Goal: Information Seeking & Learning: Compare options

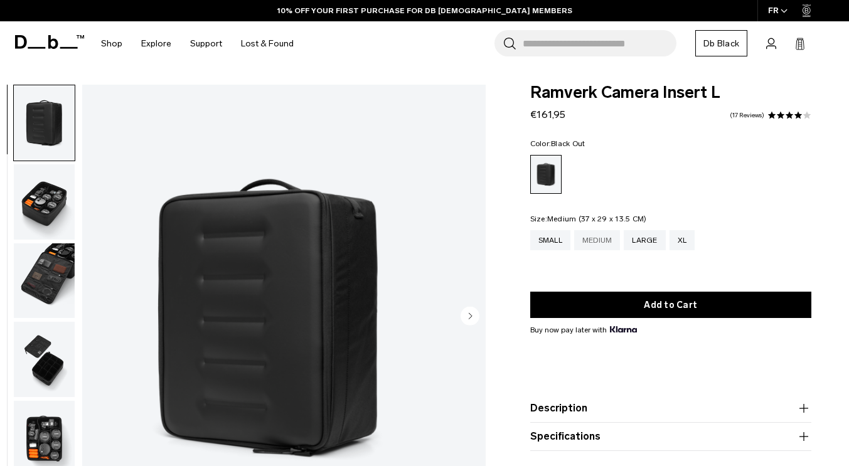
click at [599, 242] on div "Medium" at bounding box center [597, 240] width 46 height 20
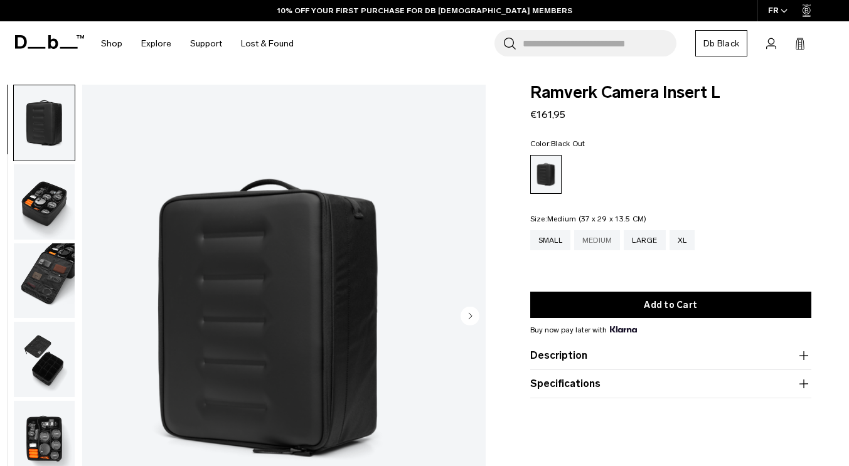
click at [601, 235] on div "Medium" at bounding box center [597, 240] width 46 height 20
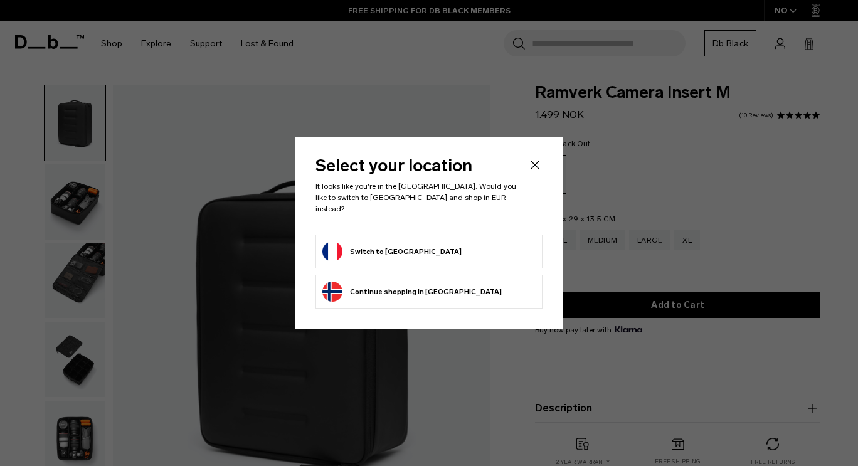
click at [443, 251] on form "Switch to France" at bounding box center [428, 251] width 213 height 20
click at [378, 248] on button "Switch to France" at bounding box center [391, 251] width 139 height 20
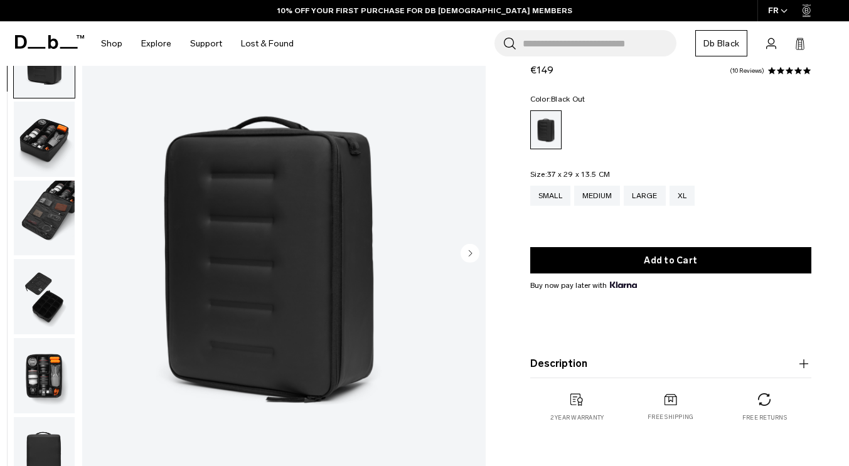
click at [464, 254] on circle "Next slide" at bounding box center [469, 253] width 19 height 19
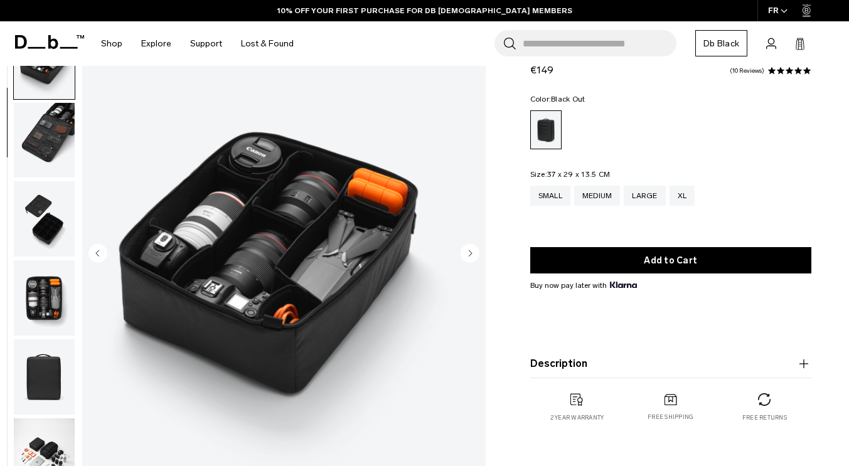
scroll to position [79, 0]
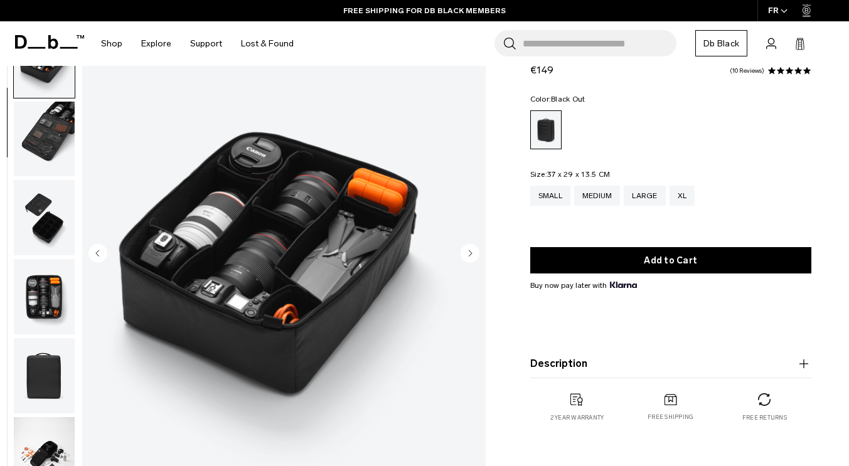
click at [467, 253] on circle "Next slide" at bounding box center [469, 253] width 19 height 19
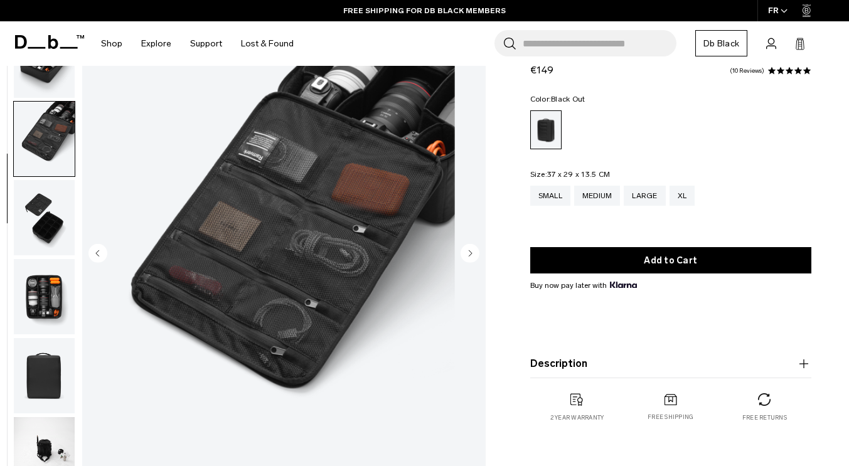
scroll to position [84, 0]
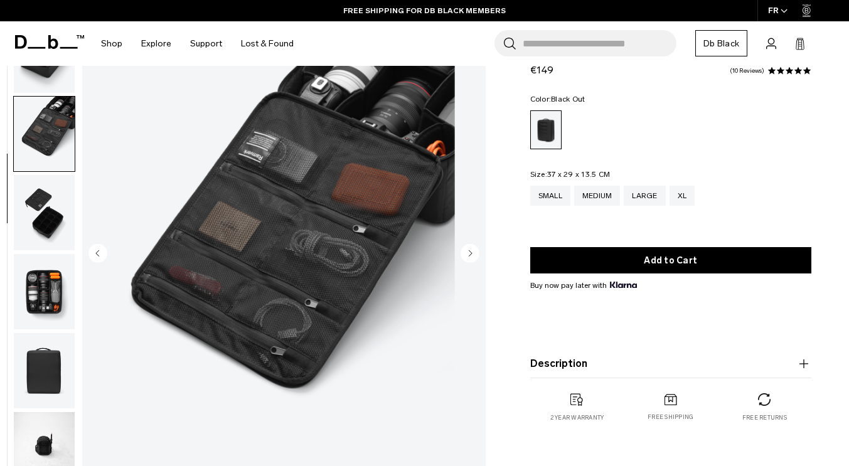
click at [475, 247] on circle "Next slide" at bounding box center [469, 253] width 19 height 19
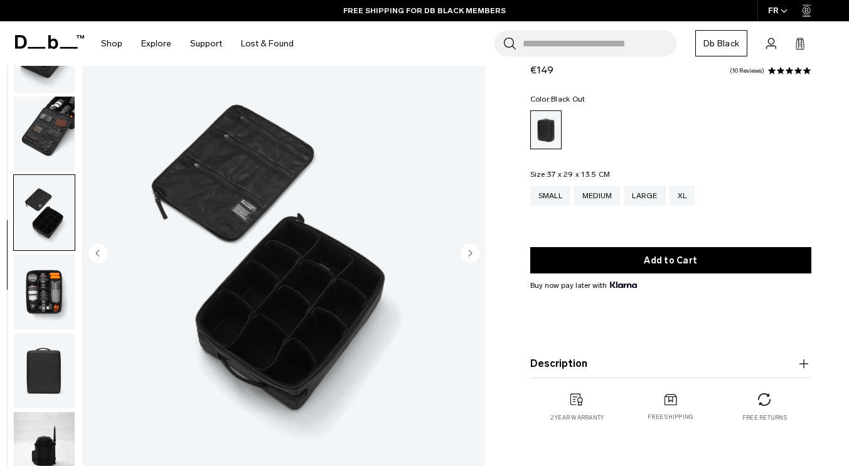
click at [475, 247] on circle "Next slide" at bounding box center [469, 253] width 19 height 19
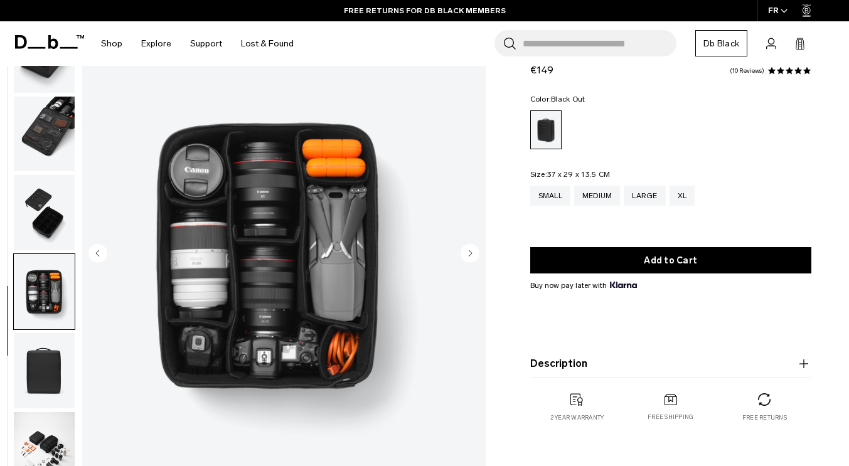
click at [475, 247] on circle "Next slide" at bounding box center [469, 253] width 19 height 19
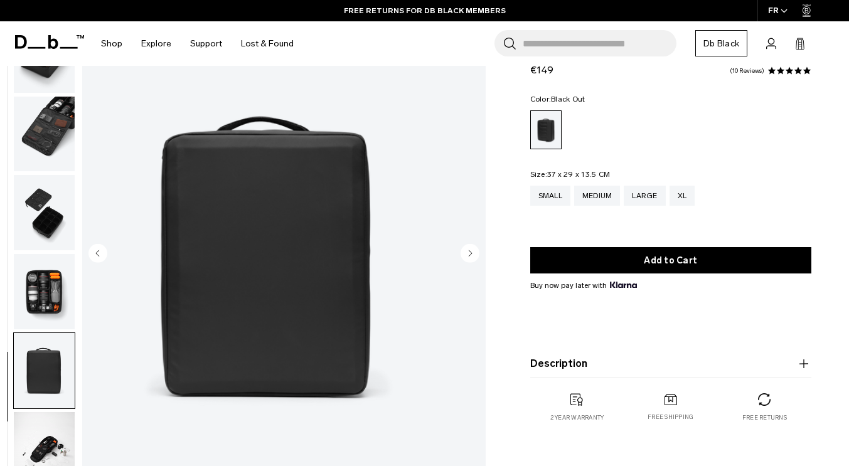
click at [107, 246] on circle "Previous slide" at bounding box center [97, 253] width 19 height 19
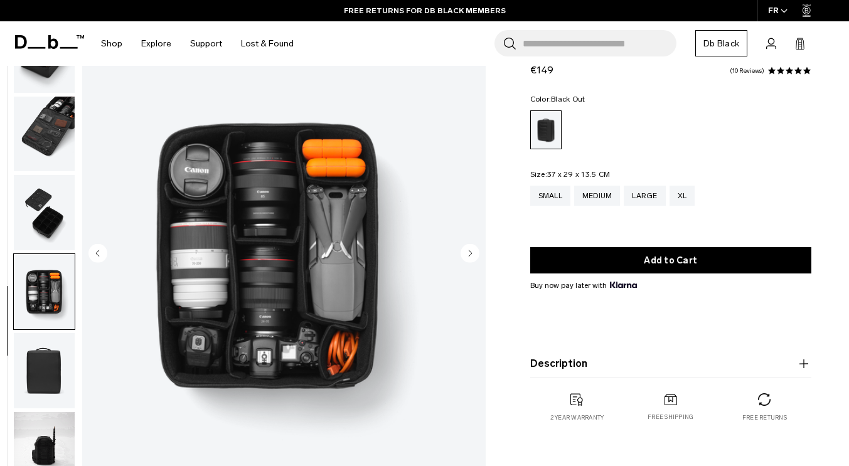
click at [472, 251] on circle "Next slide" at bounding box center [469, 253] width 19 height 19
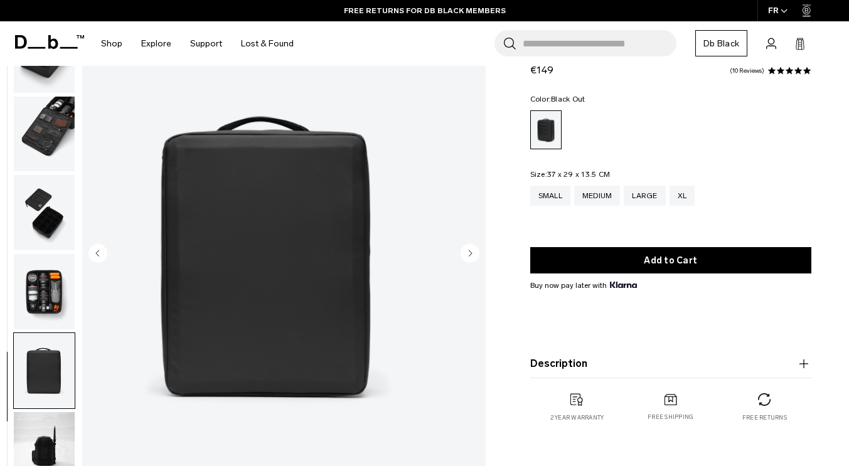
click at [472, 251] on circle "Next slide" at bounding box center [469, 253] width 19 height 19
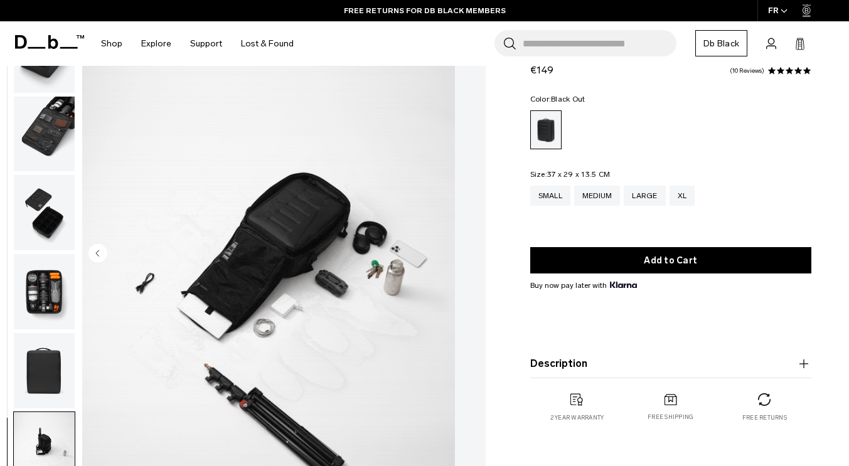
click at [75, 283] on img "button" at bounding box center [44, 291] width 61 height 75
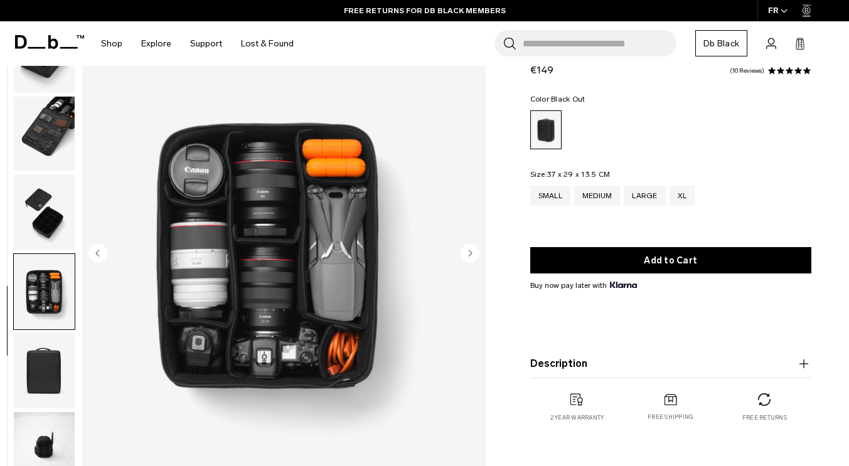
click at [75, 283] on img "button" at bounding box center [44, 291] width 61 height 75
click at [55, 134] on img "button" at bounding box center [44, 134] width 61 height 75
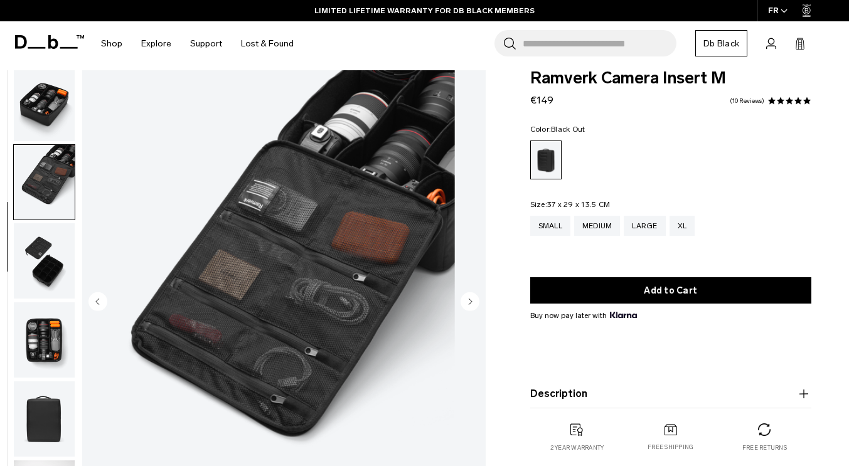
scroll to position [0, 0]
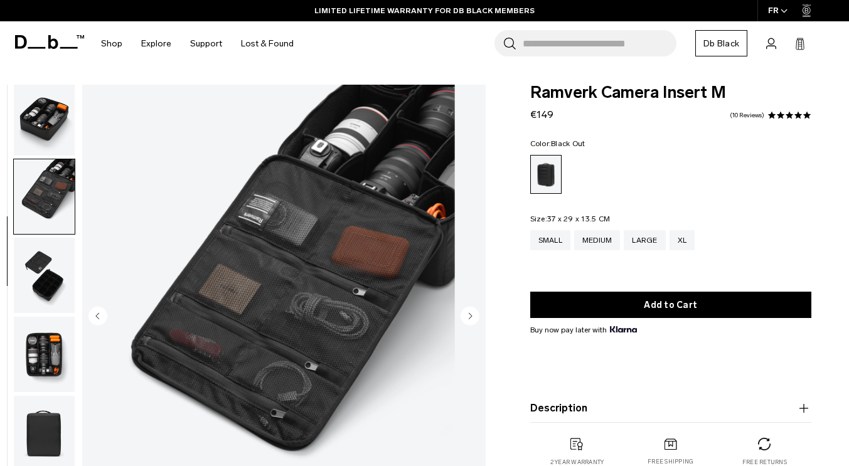
click at [65, 119] on img "button" at bounding box center [44, 117] width 61 height 75
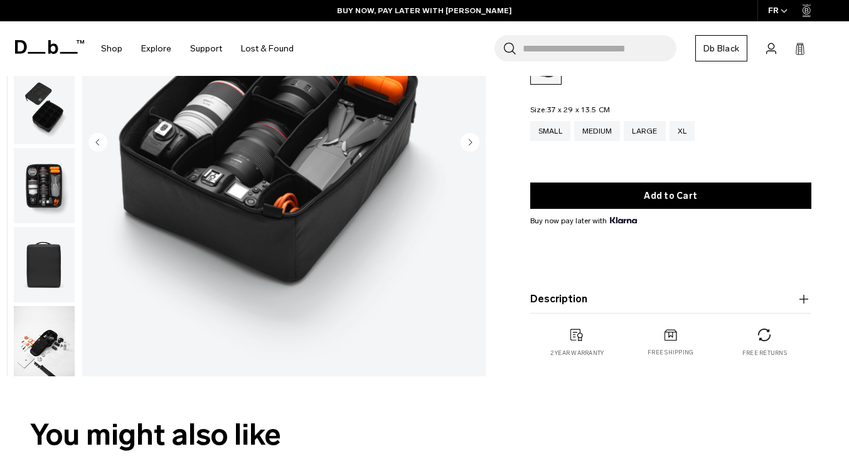
scroll to position [188, 0]
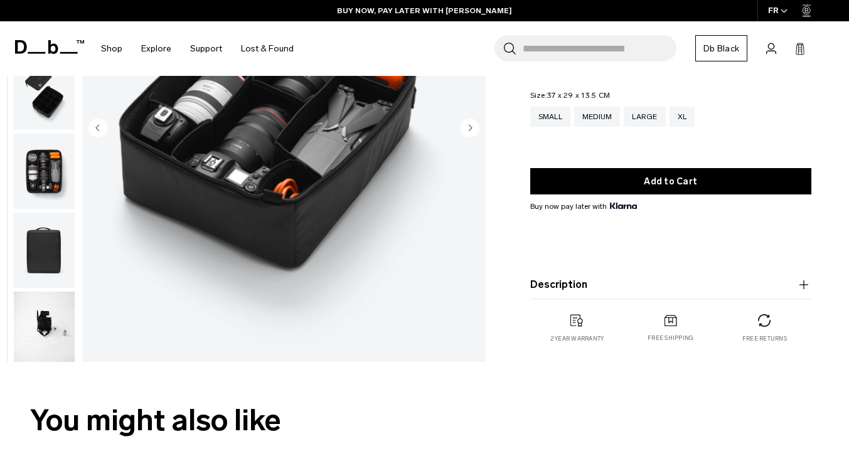
click at [75, 341] on img "button" at bounding box center [44, 329] width 61 height 75
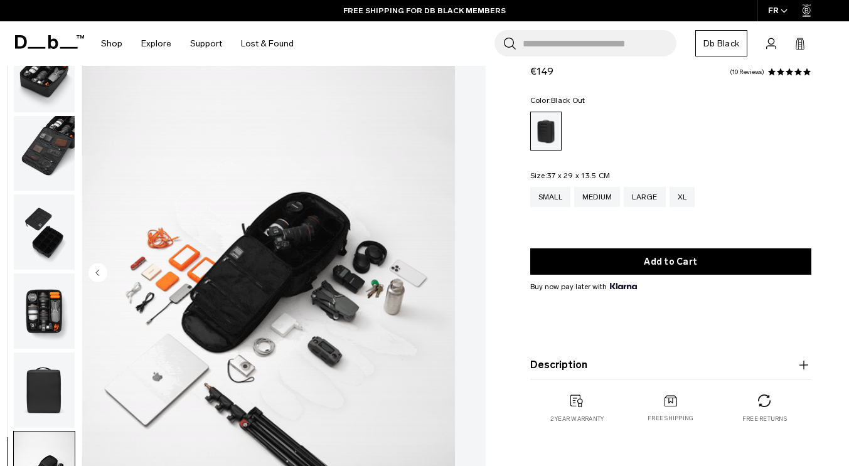
scroll to position [63, 0]
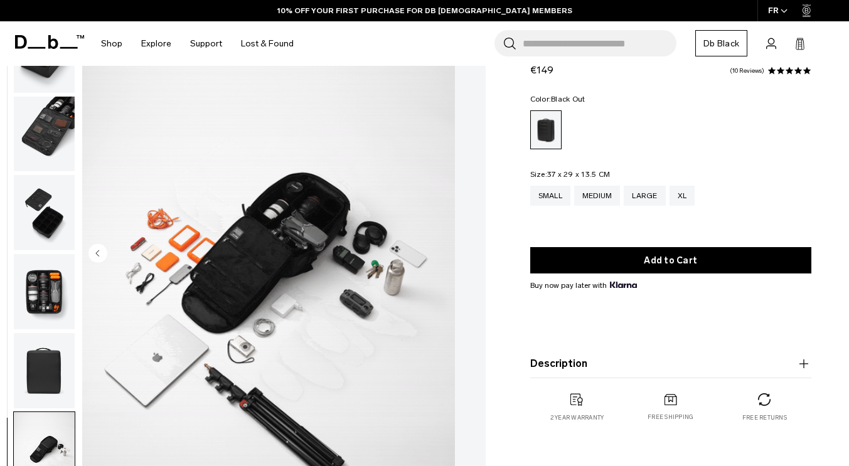
click at [75, 288] on img "button" at bounding box center [44, 291] width 61 height 75
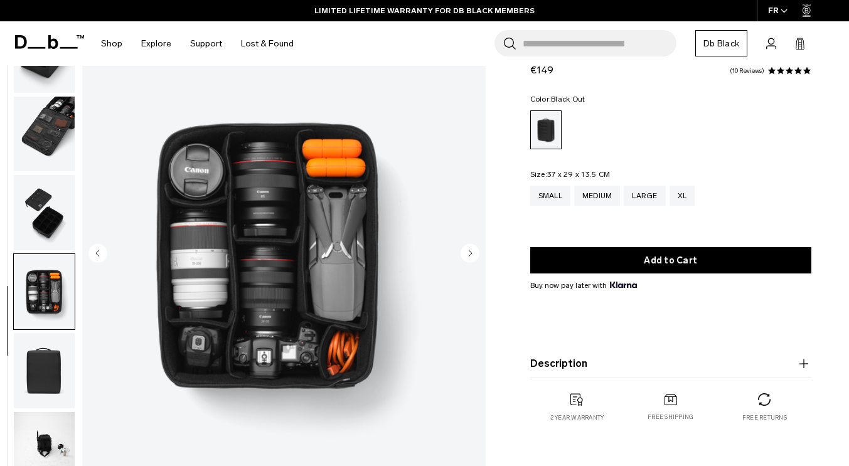
drag, startPoint x: 80, startPoint y: 389, endPoint x: 71, endPoint y: 410, distance: 22.2
click at [75, 389] on img "button" at bounding box center [44, 370] width 61 height 75
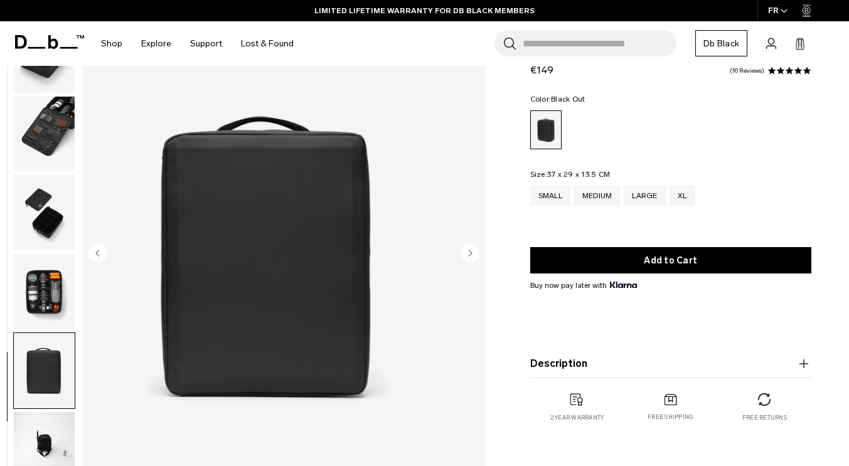
click at [74, 434] on img "button" at bounding box center [44, 449] width 61 height 75
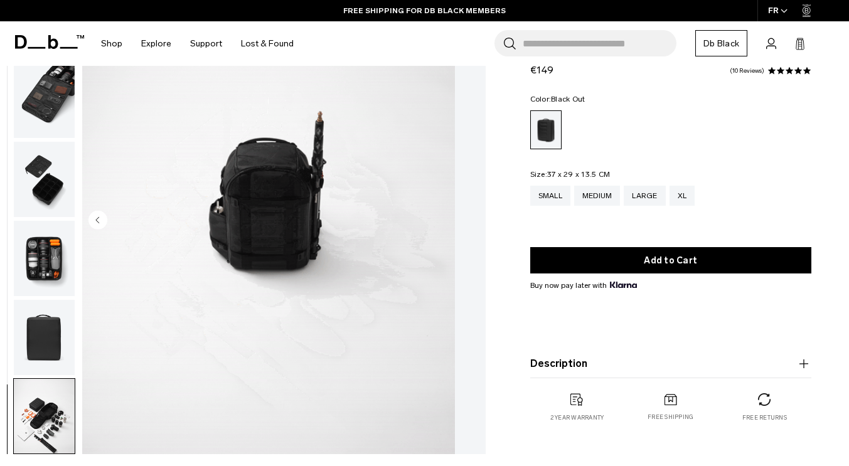
scroll to position [0, 0]
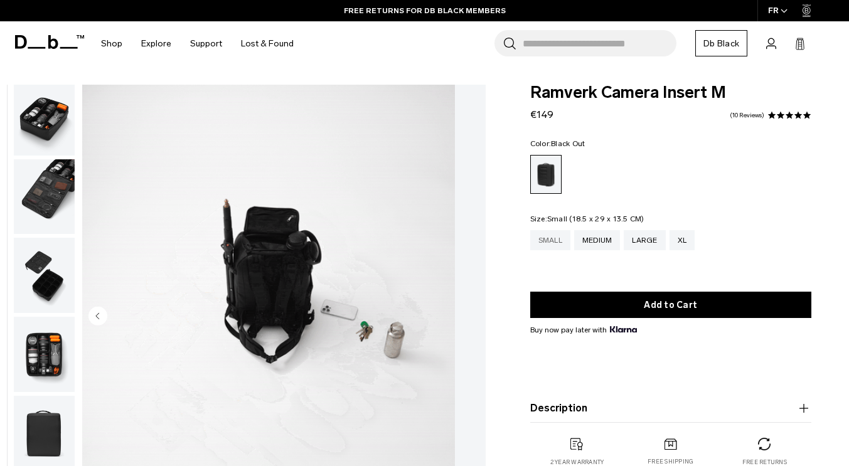
click at [554, 240] on div "Small" at bounding box center [550, 240] width 40 height 20
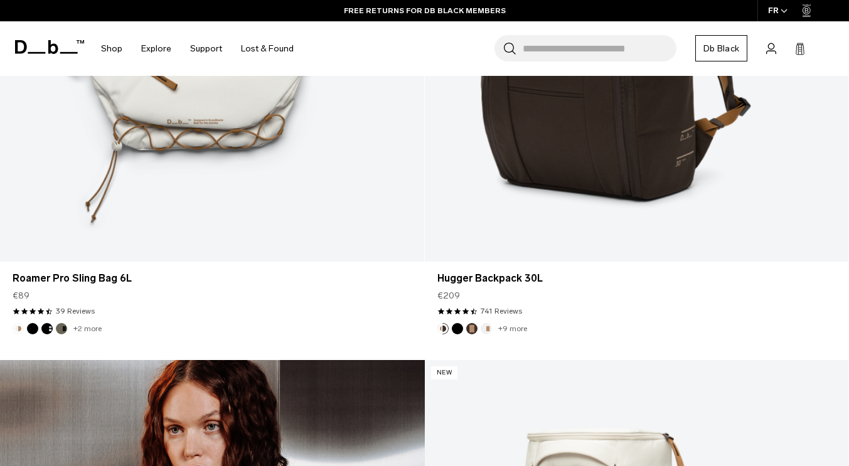
scroll to position [3951, 0]
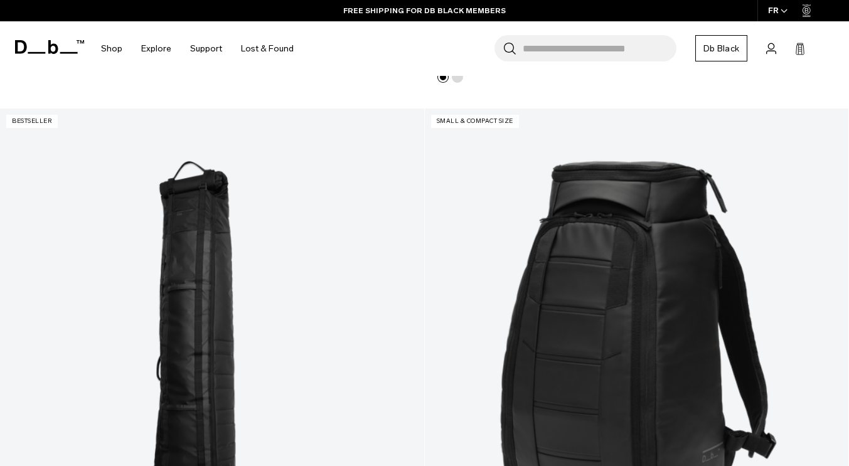
scroll to position [7411, 0]
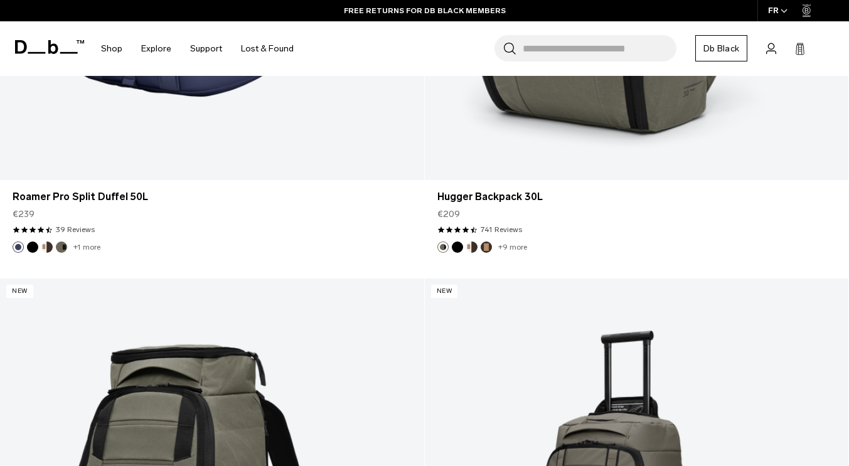
scroll to position [10609, 0]
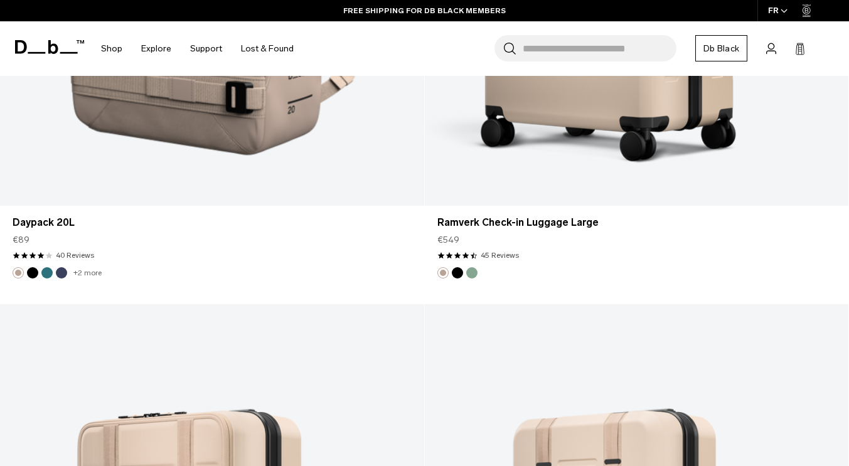
scroll to position [13996, 0]
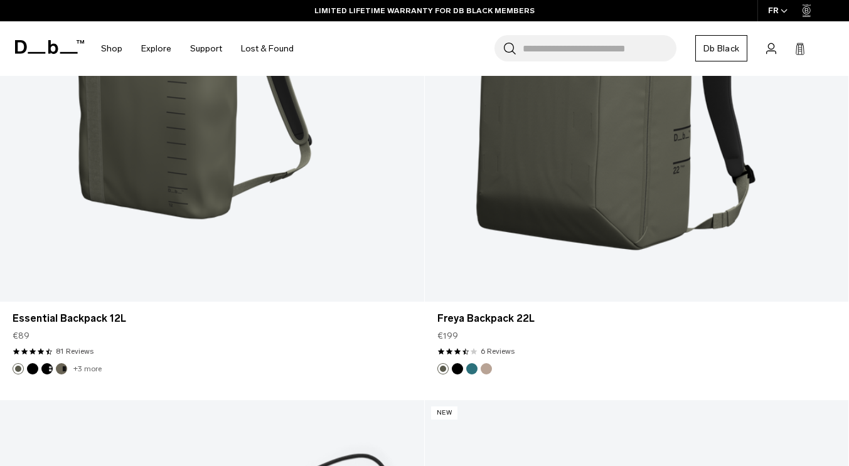
scroll to position [17438, 0]
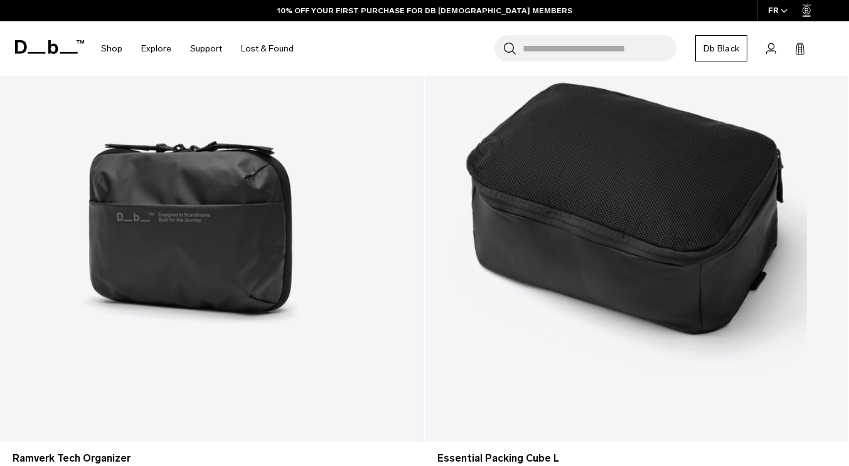
scroll to position [20589, 0]
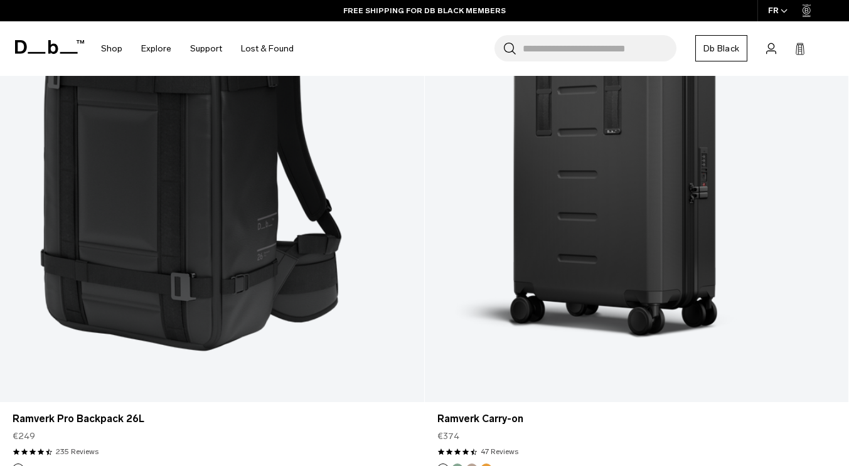
scroll to position [24045, 0]
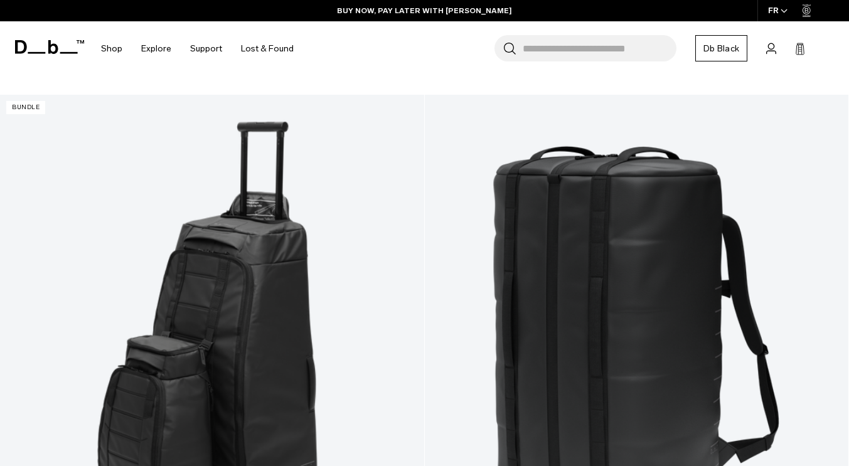
scroll to position [27291, 0]
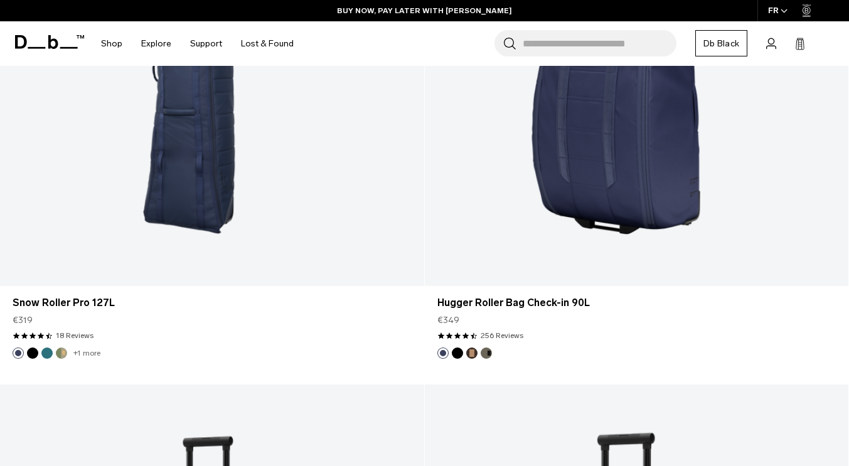
scroll to position [8910, 0]
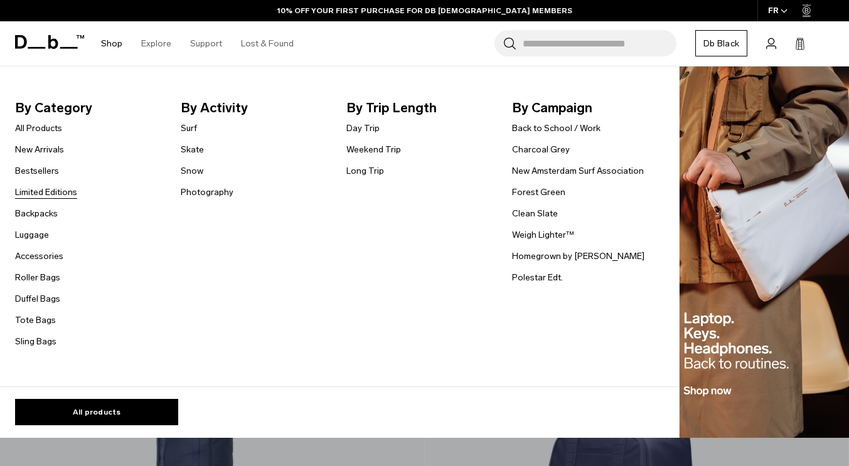
click at [48, 193] on link "Limited Editions" at bounding box center [46, 192] width 62 height 13
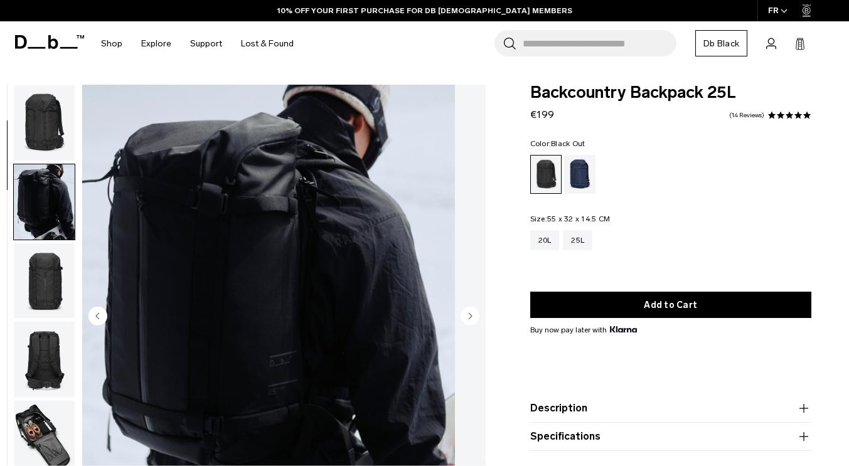
click at [75, 322] on img "button" at bounding box center [44, 359] width 61 height 75
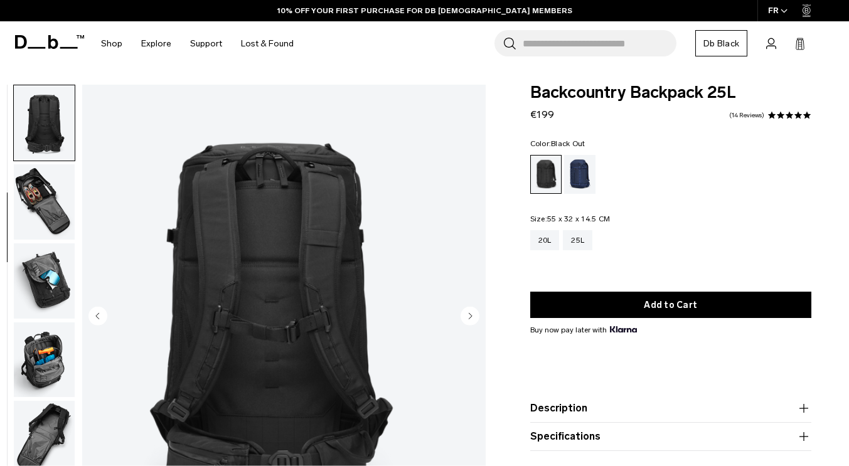
click at [75, 277] on img "button" at bounding box center [44, 280] width 61 height 75
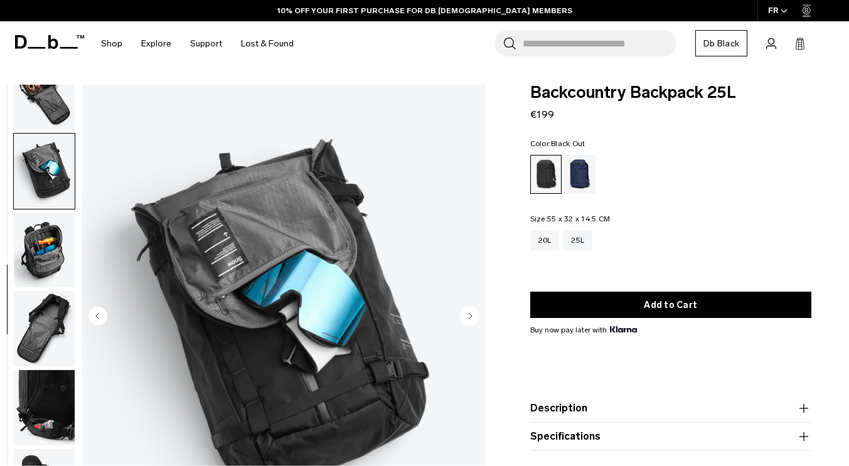
click at [75, 291] on img "button" at bounding box center [44, 328] width 61 height 75
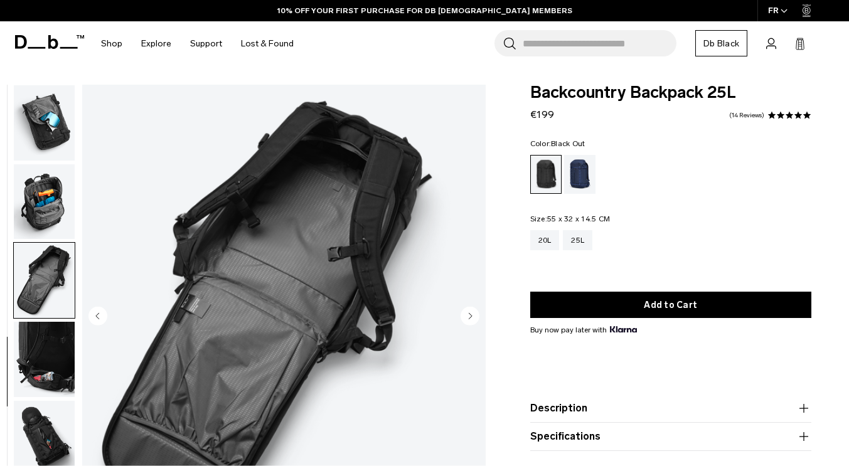
scroll to position [478, 0]
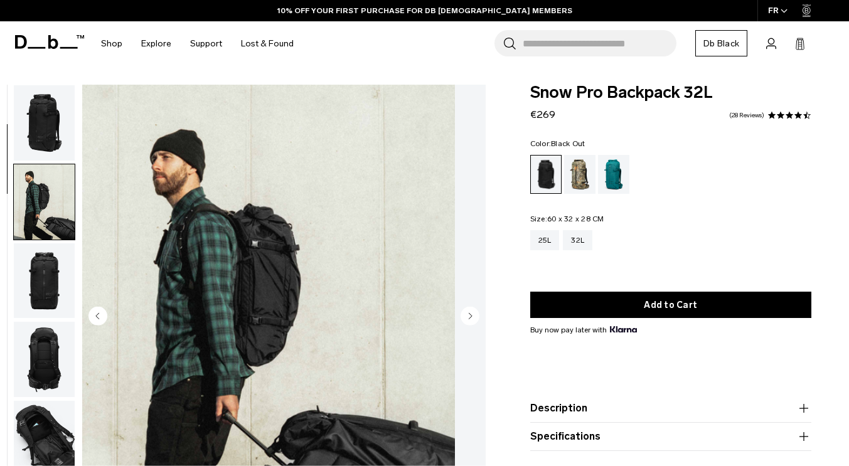
click at [75, 243] on img "button" at bounding box center [44, 280] width 61 height 75
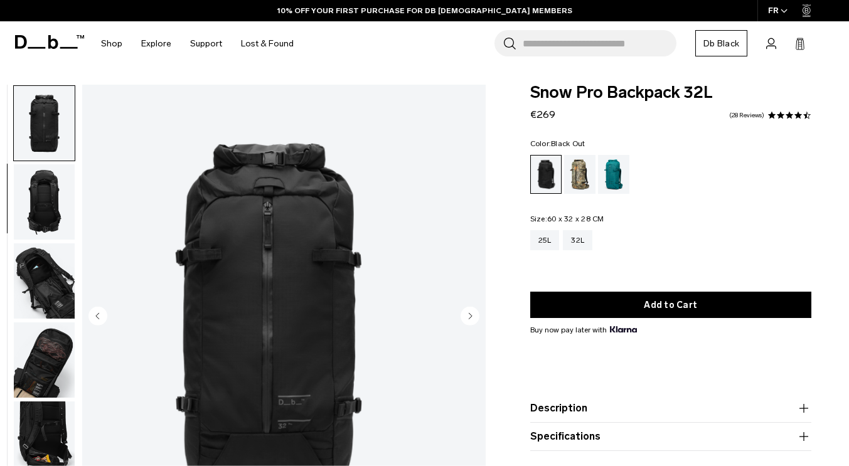
scroll to position [158, 0]
click at [75, 229] on img "button" at bounding box center [44, 201] width 61 height 75
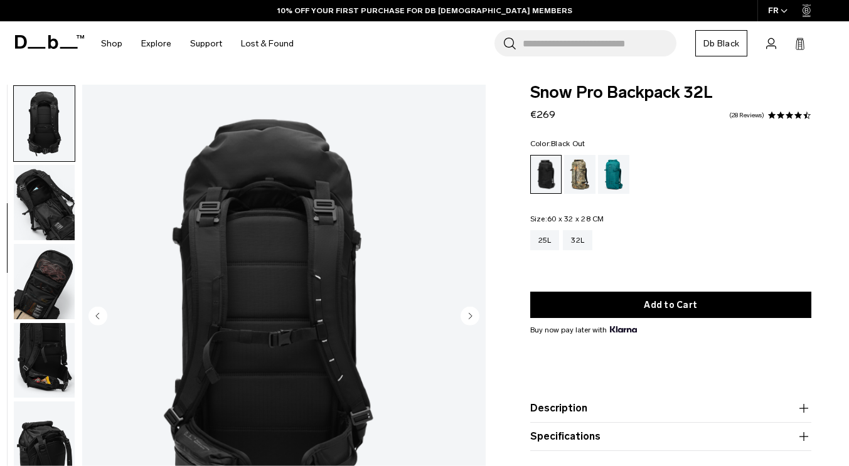
scroll to position [236, 0]
click at [75, 229] on img "button" at bounding box center [44, 201] width 61 height 75
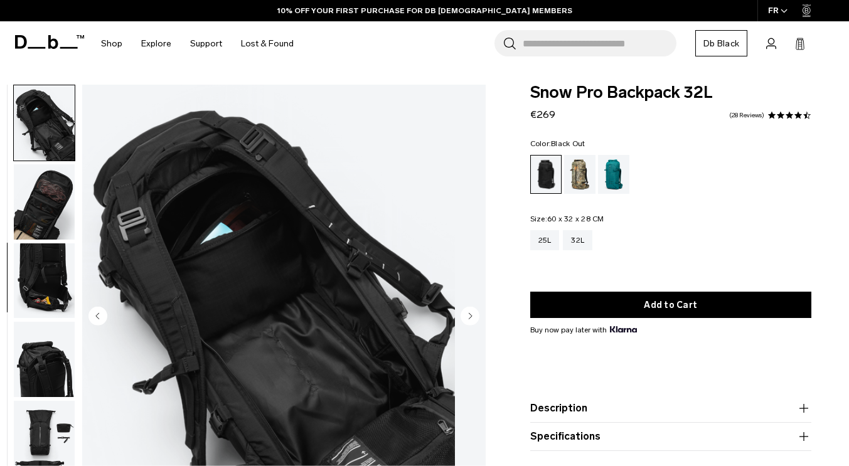
click at [75, 223] on img "button" at bounding box center [44, 201] width 61 height 75
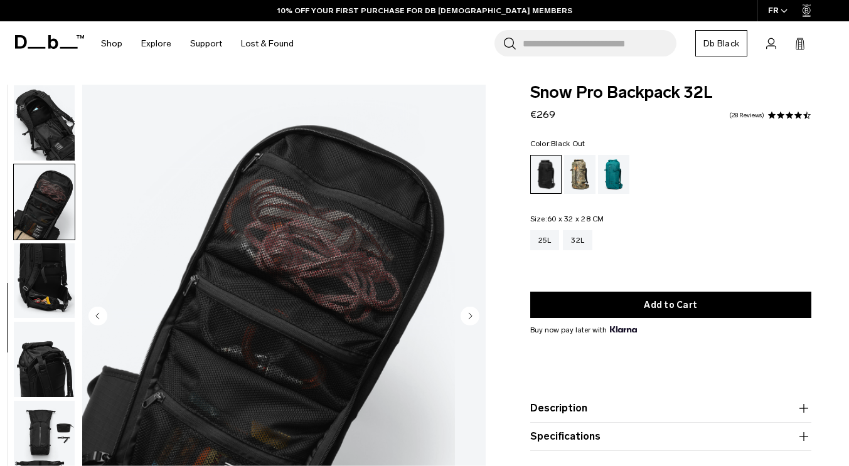
scroll to position [394, 0]
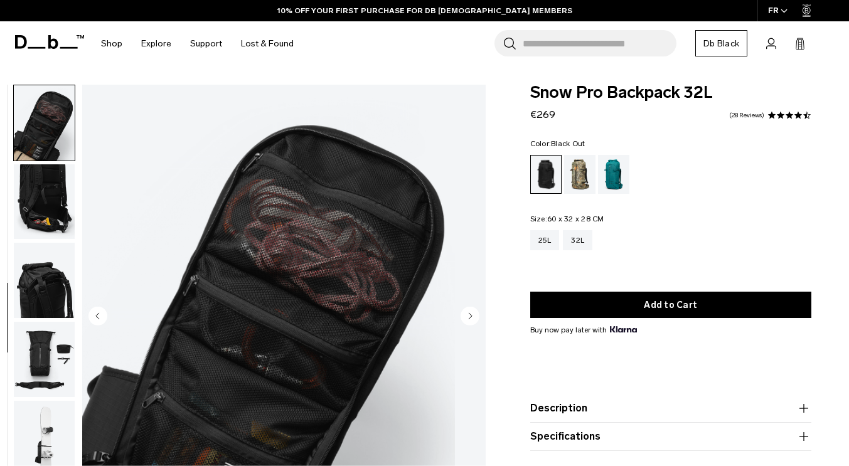
click at [75, 256] on img "button" at bounding box center [44, 280] width 61 height 75
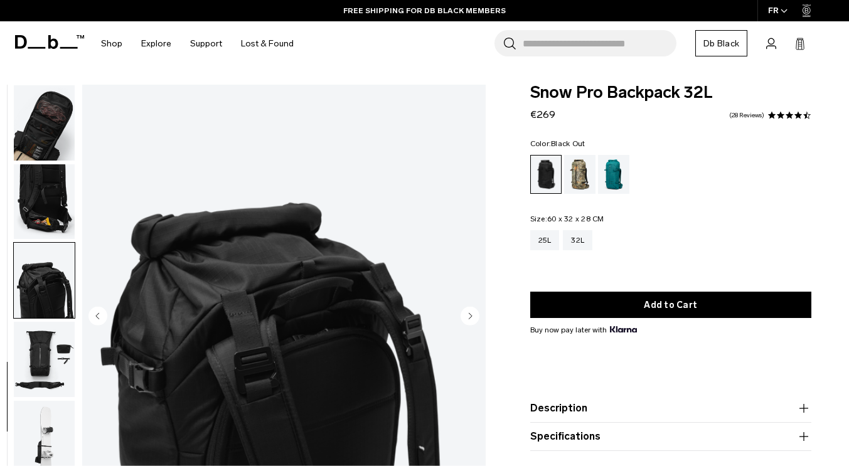
scroll to position [399, 0]
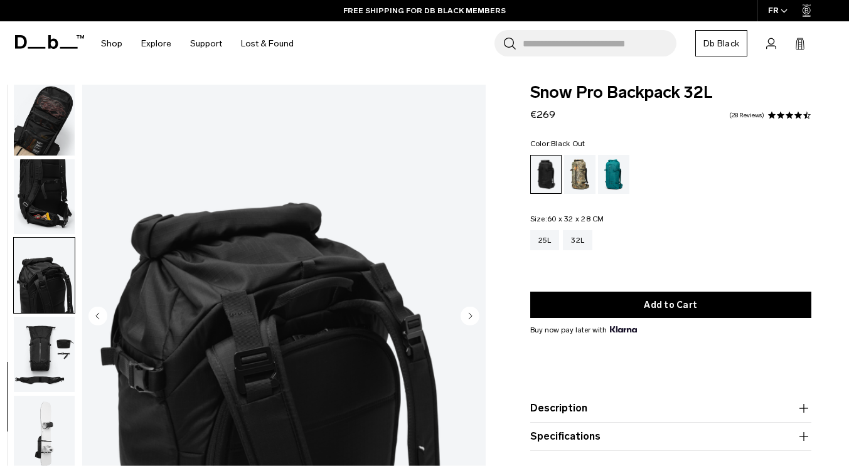
click at [75, 273] on img "button" at bounding box center [44, 275] width 61 height 75
click at [75, 351] on img "button" at bounding box center [44, 354] width 61 height 75
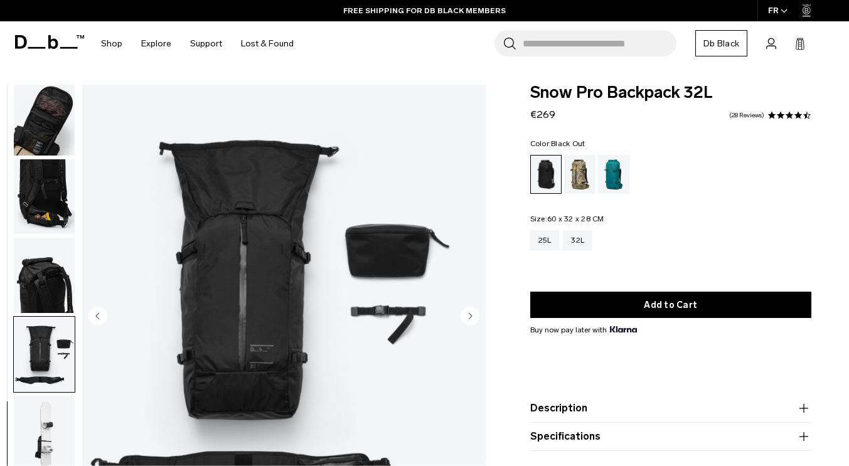
click at [73, 440] on img "button" at bounding box center [44, 433] width 61 height 75
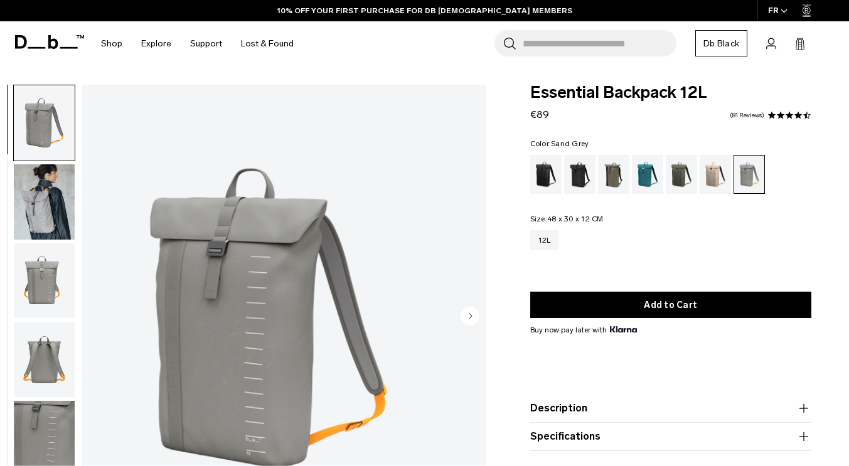
click at [75, 357] on img "button" at bounding box center [44, 359] width 61 height 75
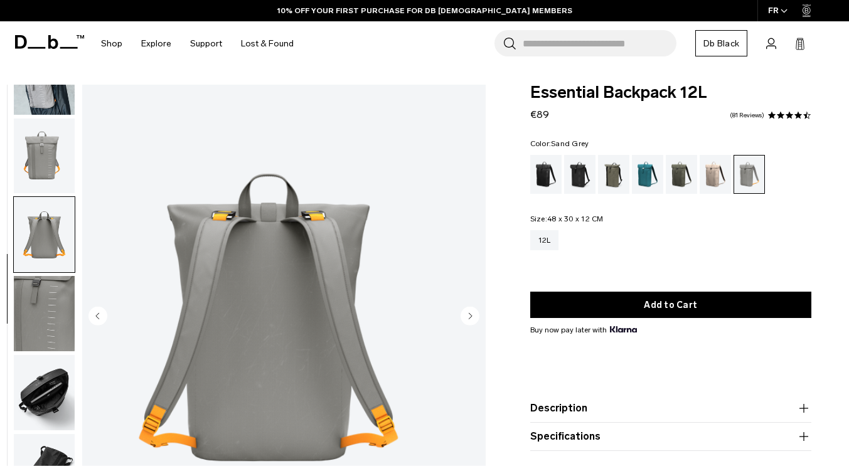
scroll to position [163, 0]
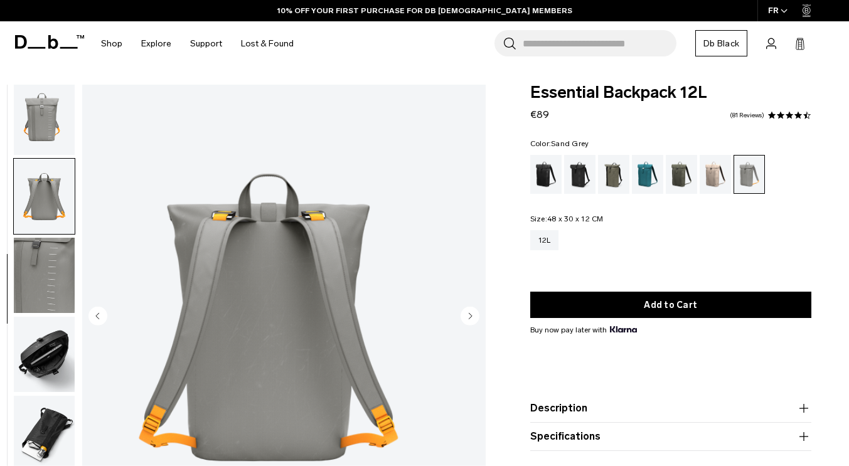
click at [75, 411] on img "button" at bounding box center [44, 433] width 61 height 75
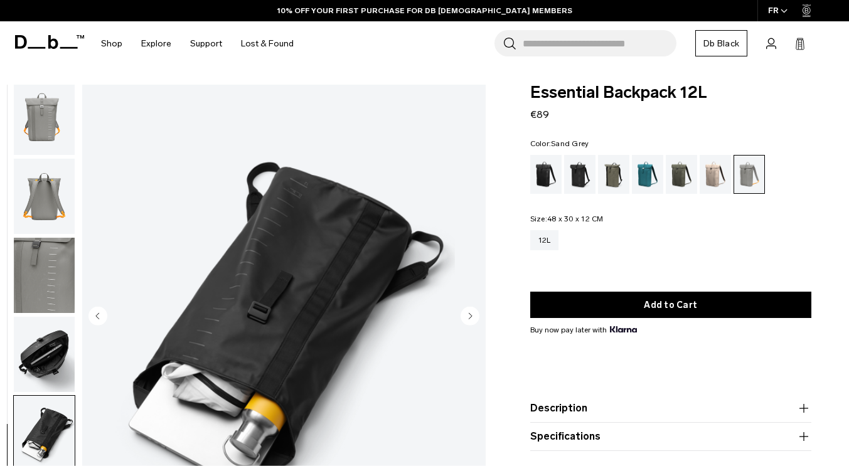
click at [75, 369] on img "button" at bounding box center [44, 354] width 61 height 75
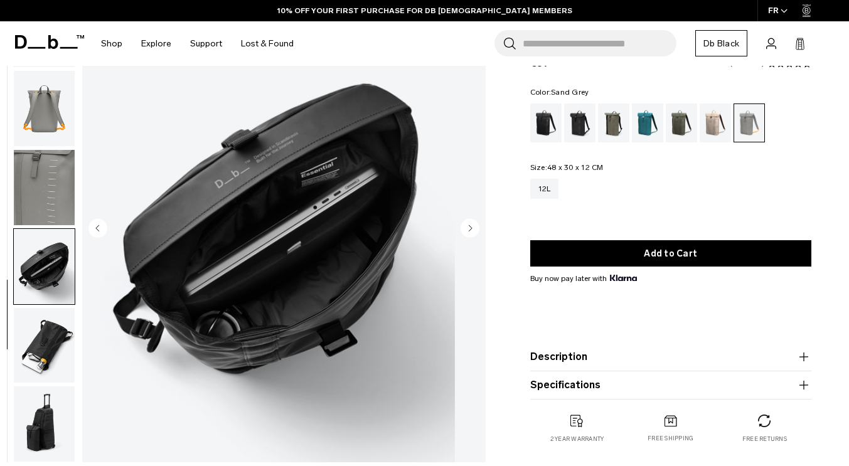
scroll to position [188, 0]
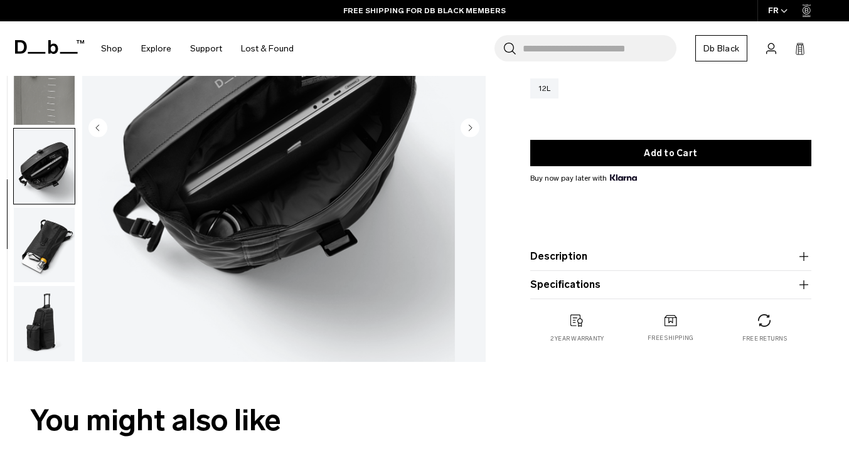
click at [73, 325] on img "button" at bounding box center [44, 323] width 61 height 75
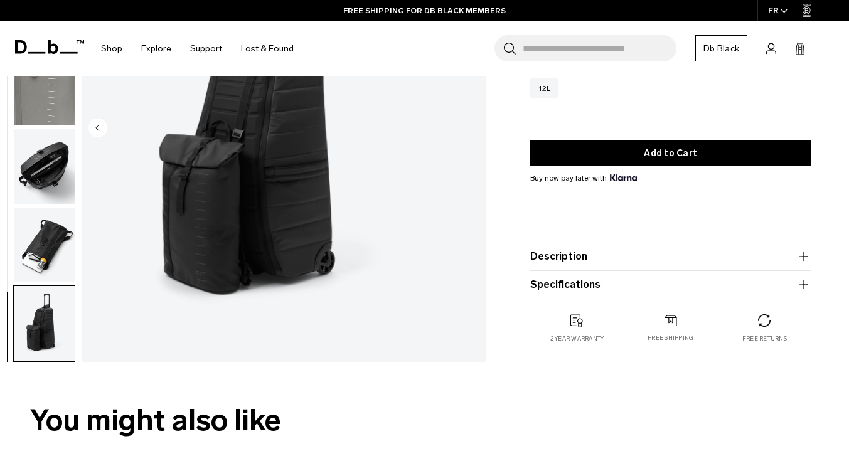
click at [75, 249] on img "button" at bounding box center [44, 245] width 61 height 75
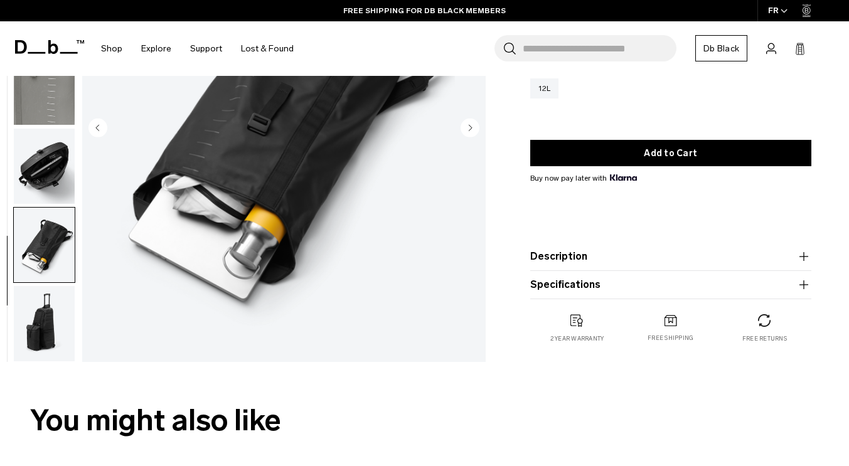
scroll to position [0, 0]
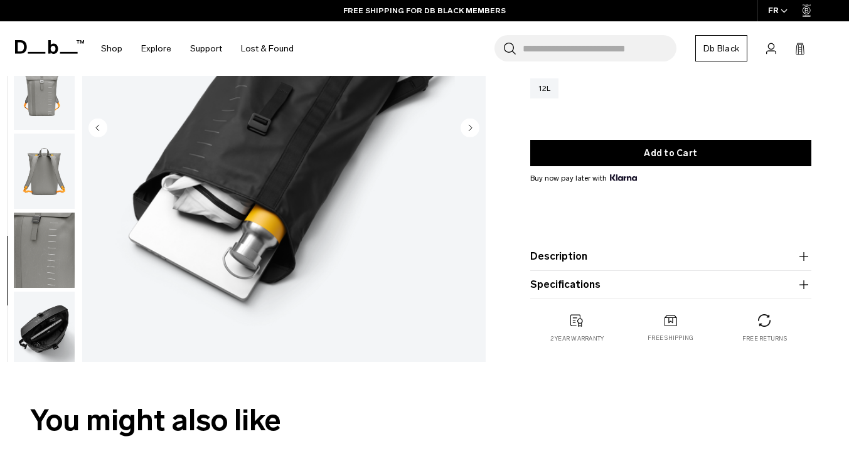
click at [75, 179] on img "button" at bounding box center [44, 171] width 61 height 75
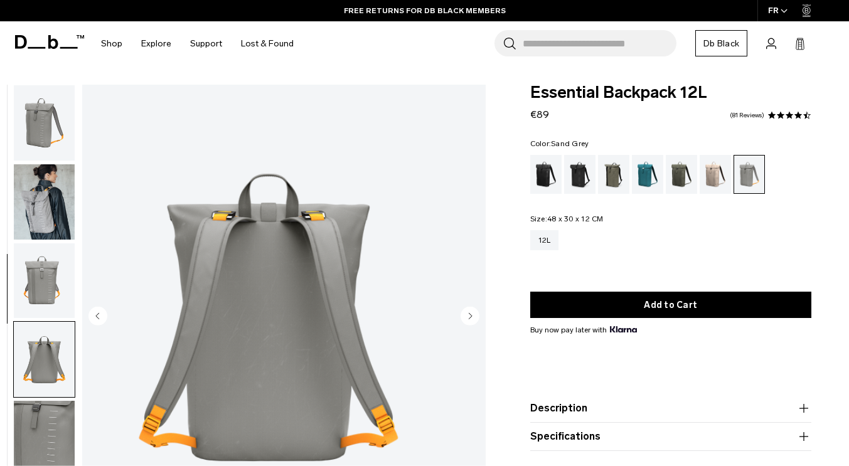
click at [75, 214] on img "button" at bounding box center [44, 201] width 61 height 75
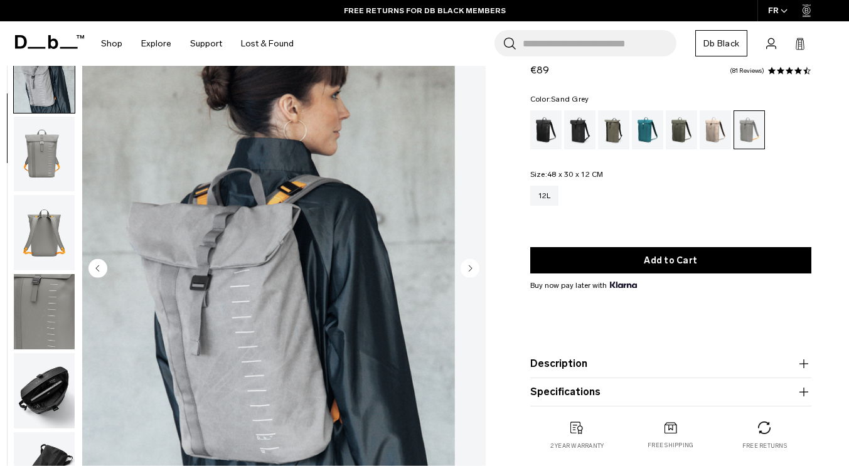
scroll to position [63, 0]
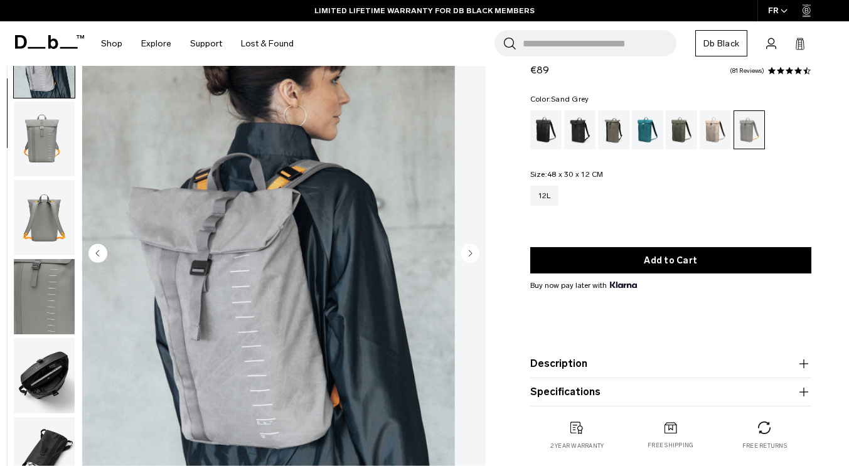
click at [465, 255] on circle "Next slide" at bounding box center [469, 253] width 19 height 19
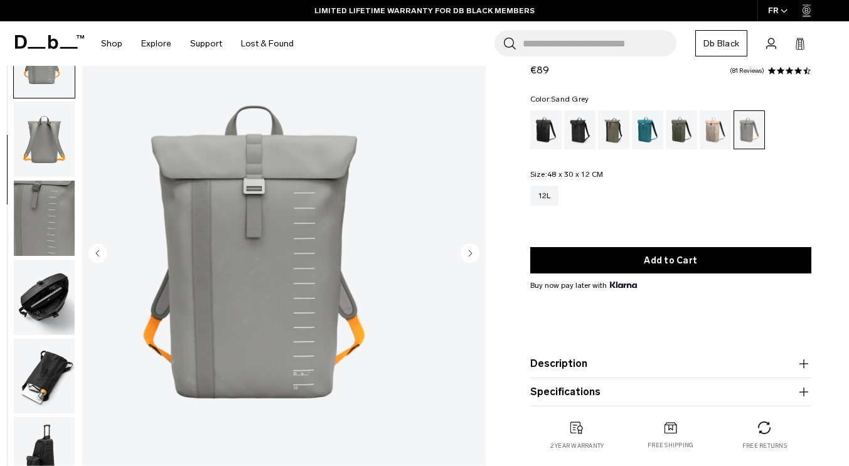
scroll to position [158, 0]
click at [466, 248] on circle "Next slide" at bounding box center [469, 253] width 19 height 19
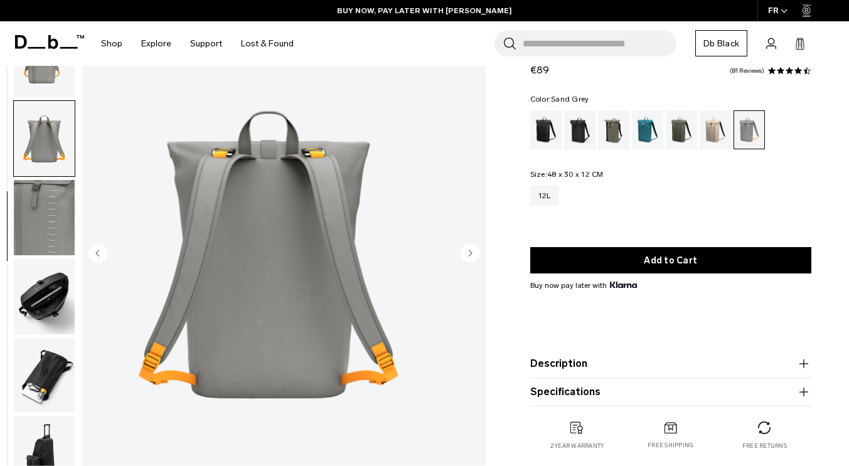
scroll to position [163, 0]
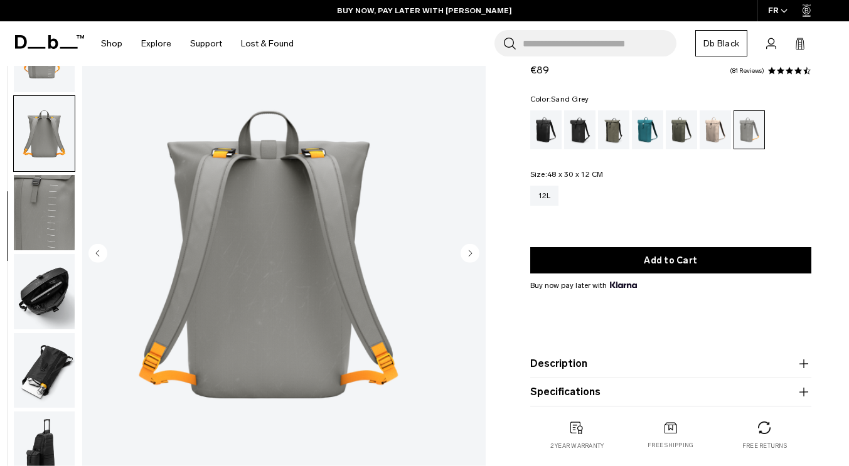
click at [71, 304] on img "button" at bounding box center [44, 291] width 61 height 75
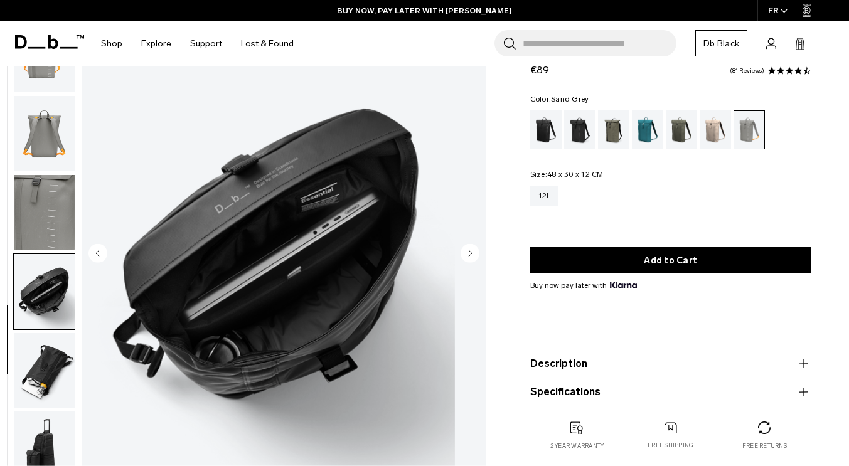
click at [75, 361] on img "button" at bounding box center [44, 370] width 61 height 75
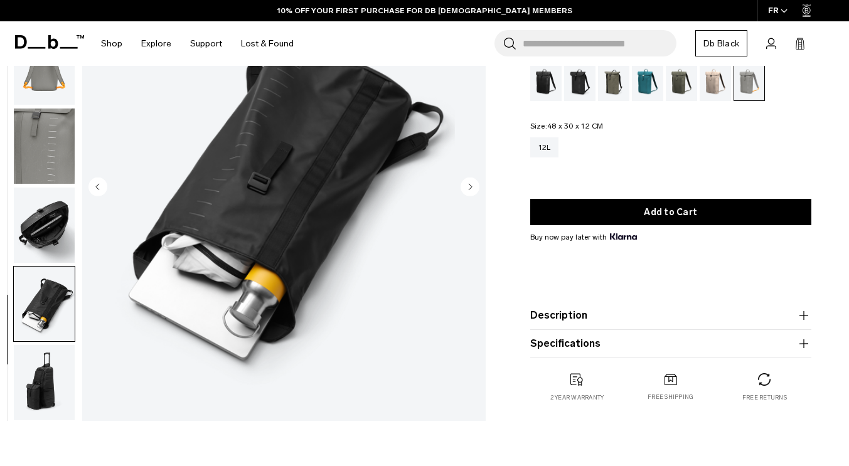
scroll to position [188, 0]
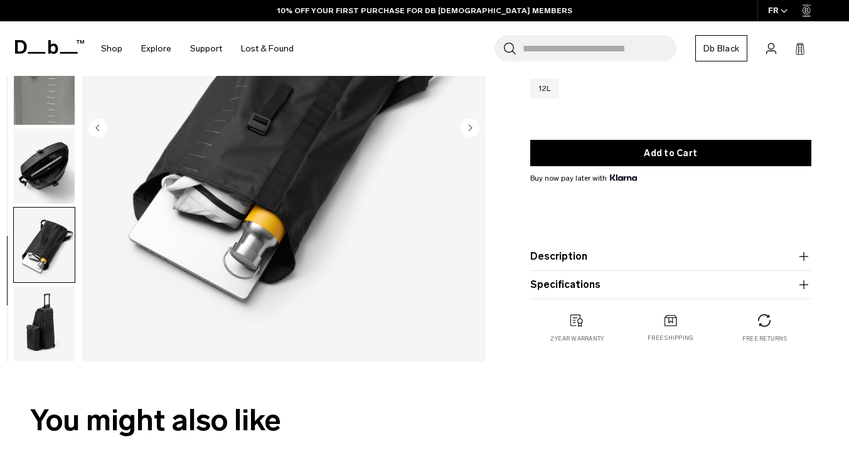
click at [75, 319] on img "button" at bounding box center [44, 323] width 61 height 75
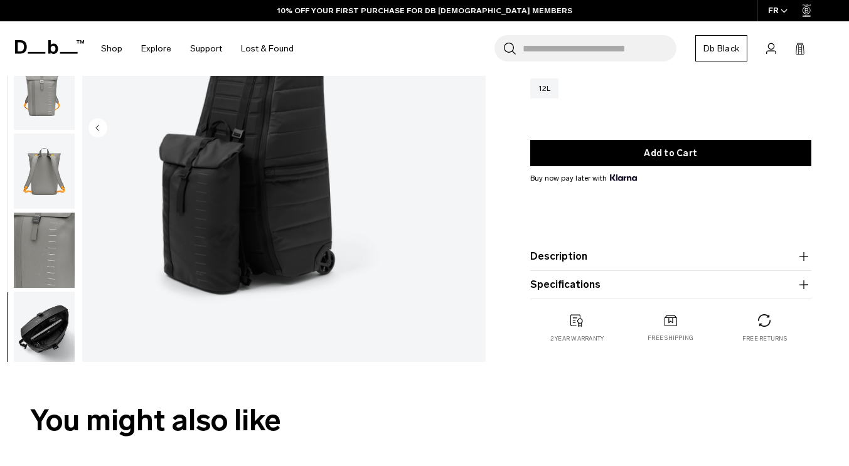
scroll to position [0, 0]
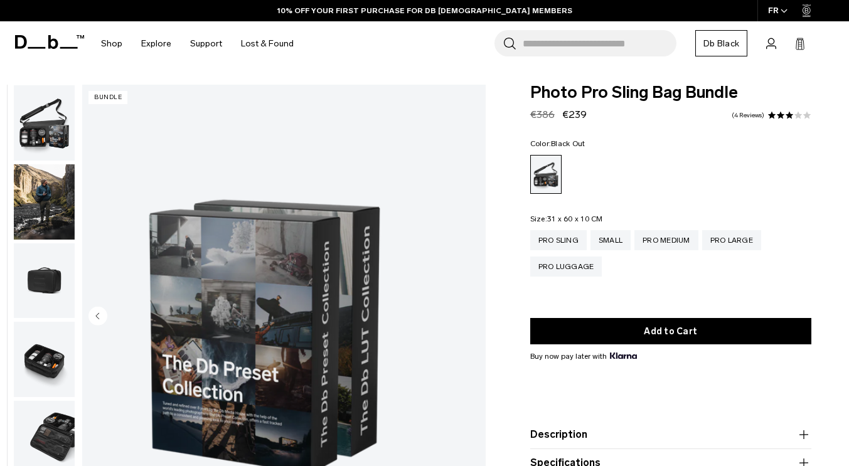
scroll to position [321, 0]
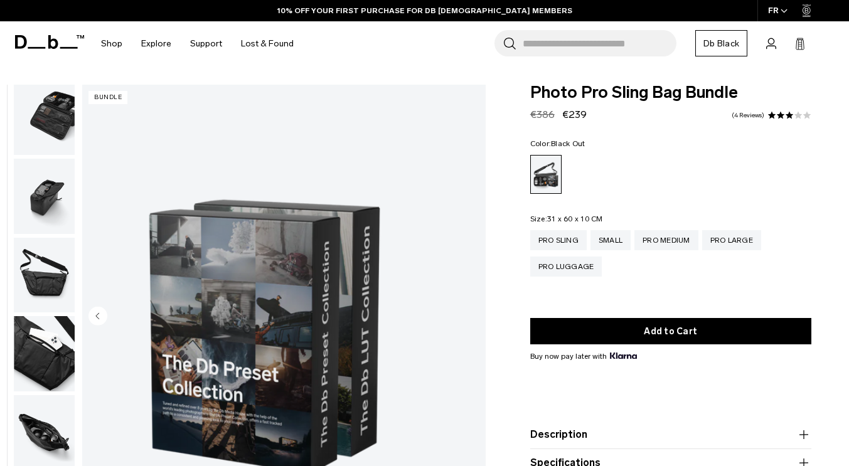
click at [75, 428] on img "button" at bounding box center [44, 432] width 61 height 75
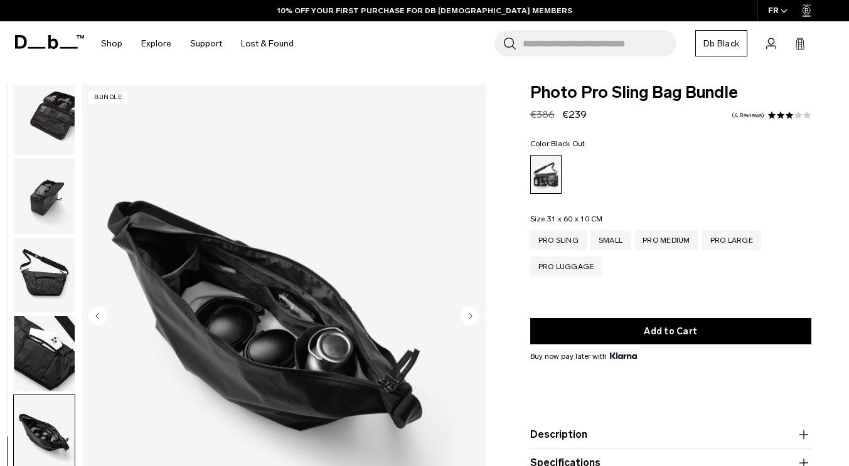
click at [75, 194] on img "button" at bounding box center [44, 196] width 61 height 75
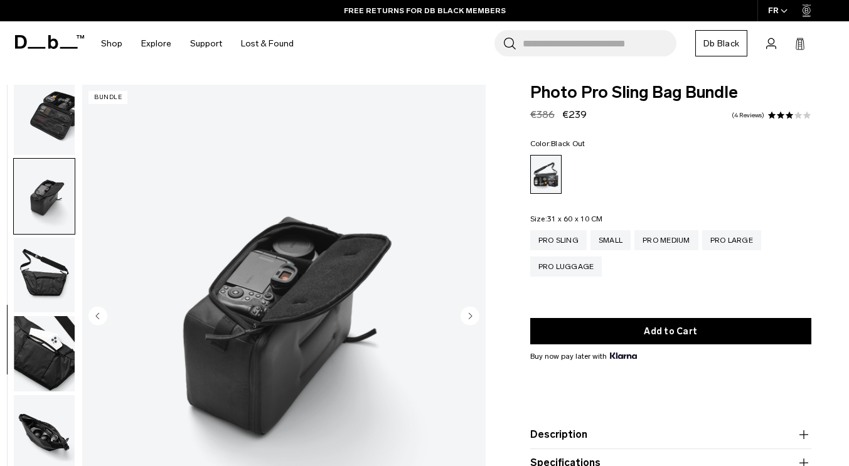
click at [75, 112] on img "button" at bounding box center [44, 117] width 61 height 75
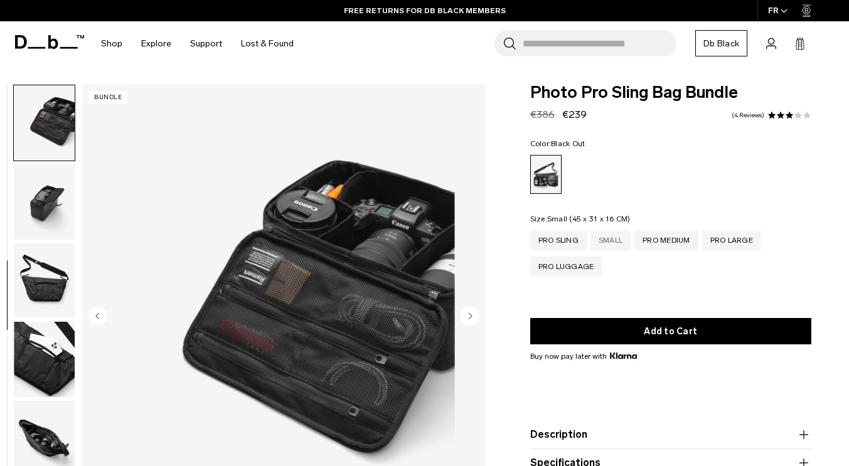
click at [606, 235] on div "Small" at bounding box center [610, 240] width 40 height 20
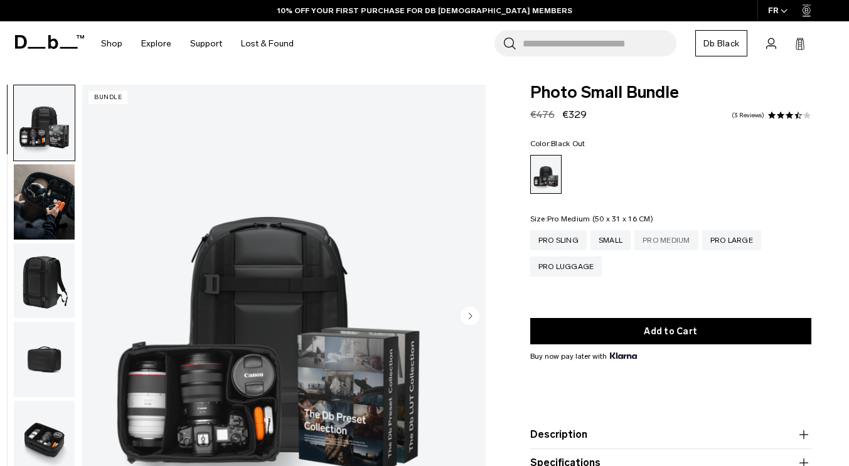
click at [665, 241] on div "Pro Medium" at bounding box center [666, 240] width 64 height 20
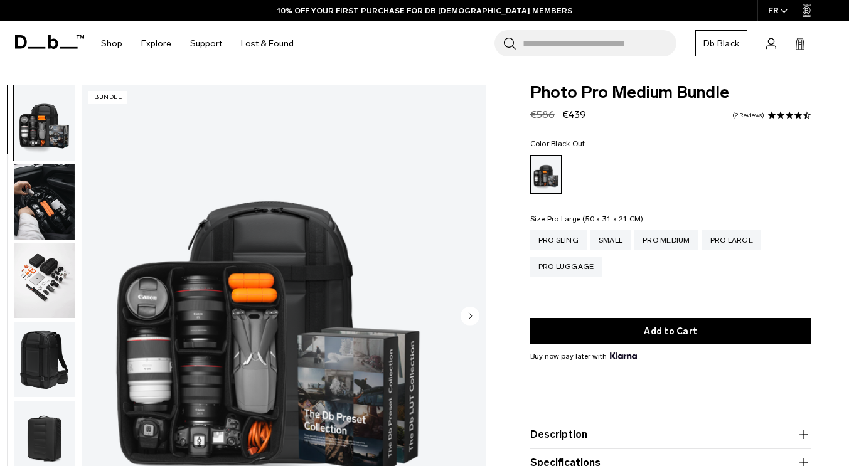
click at [722, 233] on div "Pro Large" at bounding box center [731, 240] width 59 height 20
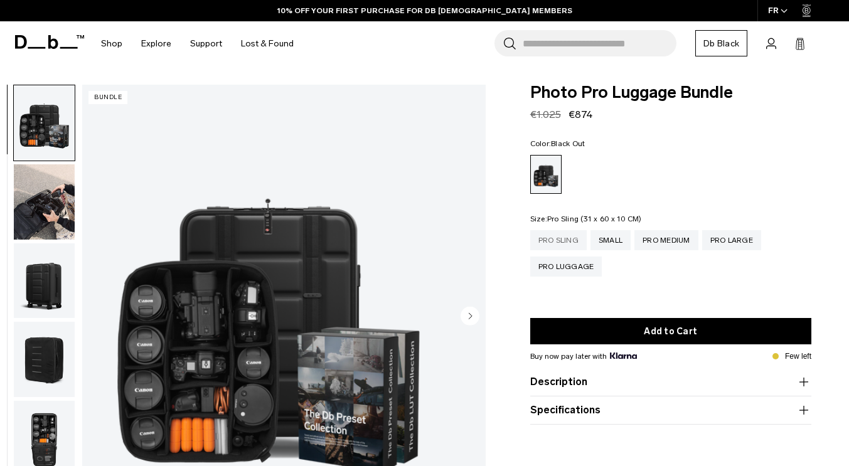
click at [564, 248] on div "Pro Sling" at bounding box center [558, 240] width 56 height 20
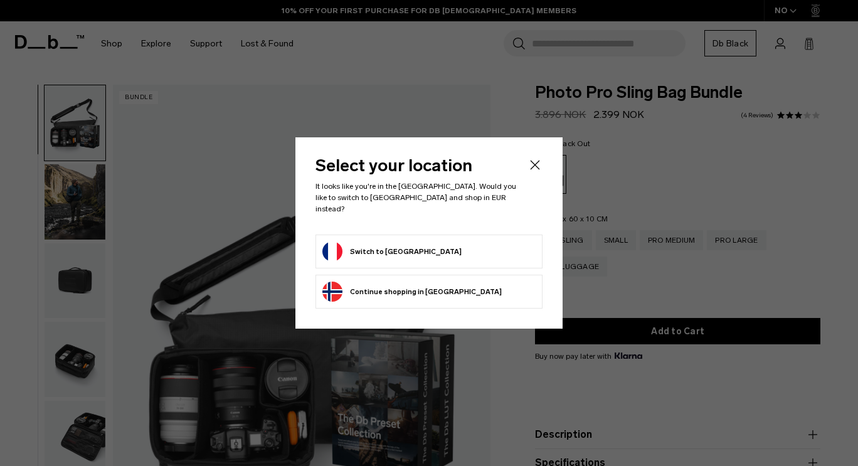
click at [367, 247] on button "Switch to France" at bounding box center [391, 251] width 139 height 20
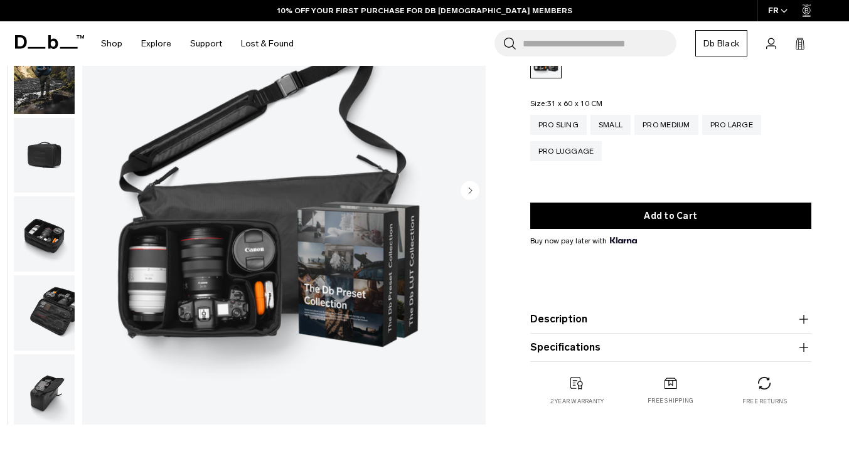
click at [75, 231] on img "button" at bounding box center [44, 233] width 61 height 75
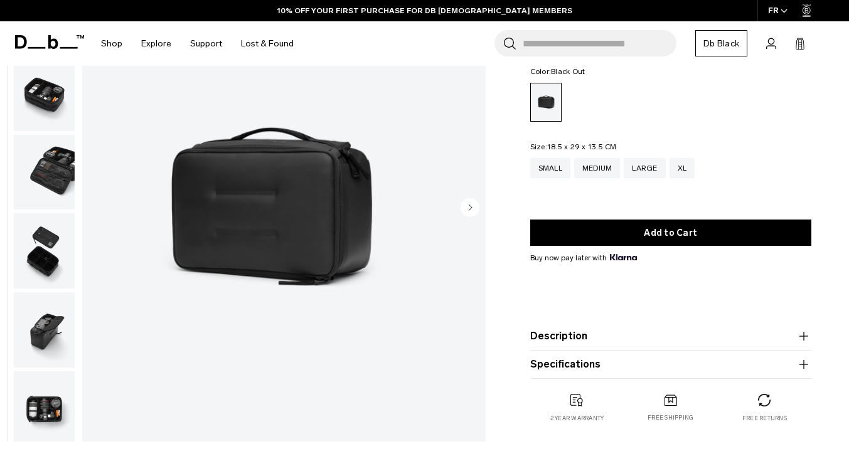
scroll to position [125, 0]
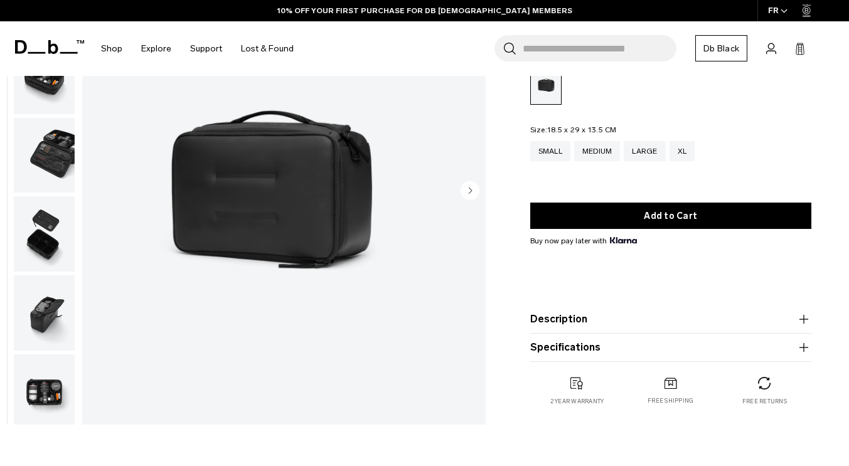
click at [806, 319] on icon "button" at bounding box center [803, 319] width 9 height 1
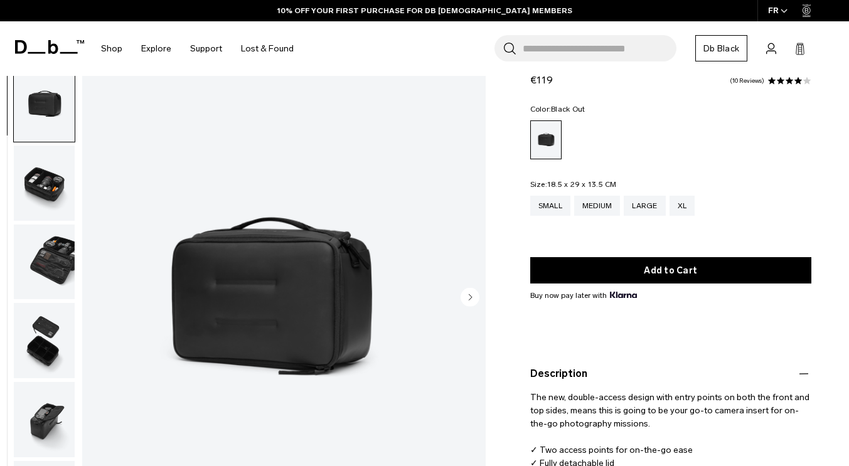
scroll to position [0, 0]
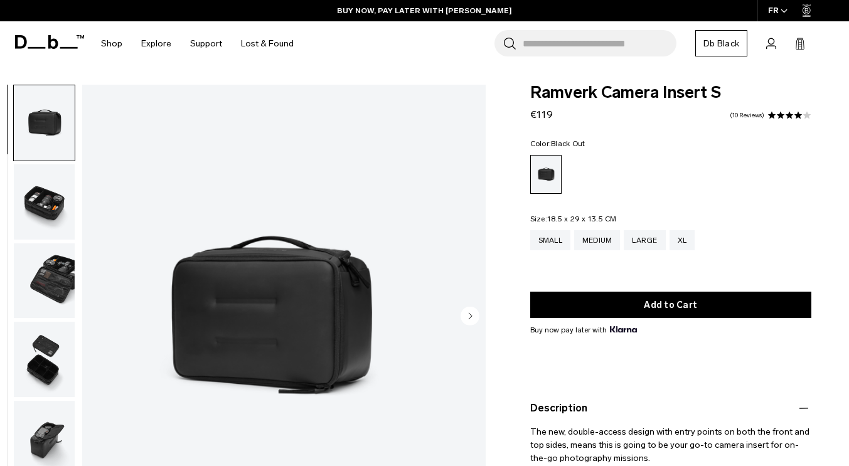
click at [67, 202] on img "button" at bounding box center [44, 201] width 61 height 75
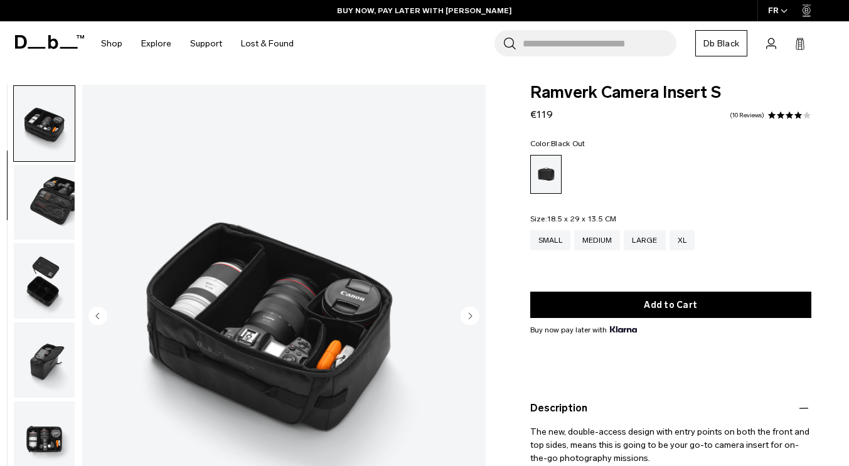
scroll to position [79, 0]
click at [75, 187] on img "button" at bounding box center [44, 201] width 61 height 75
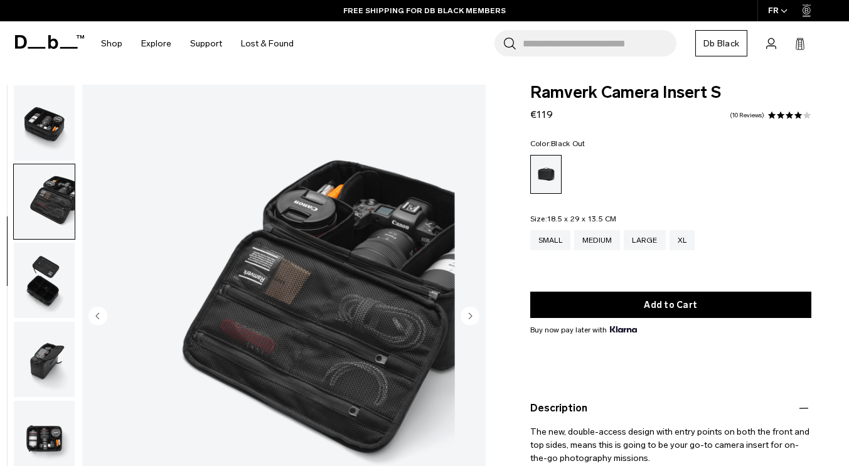
scroll to position [84, 0]
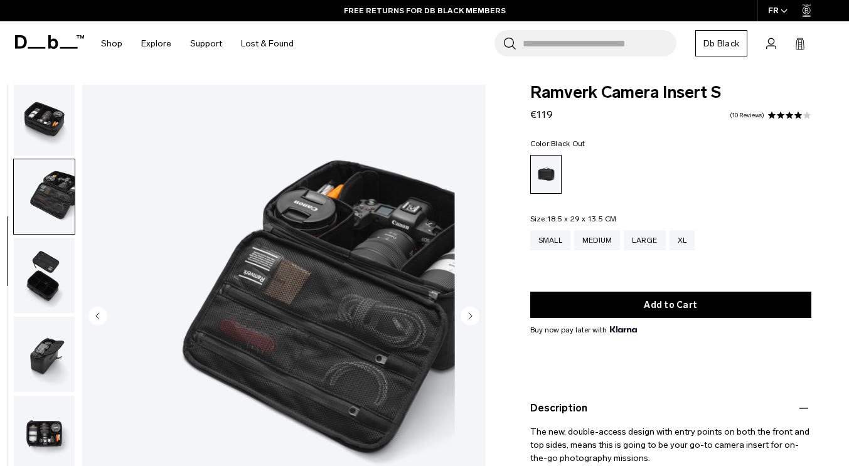
click at [75, 278] on img "button" at bounding box center [44, 275] width 61 height 75
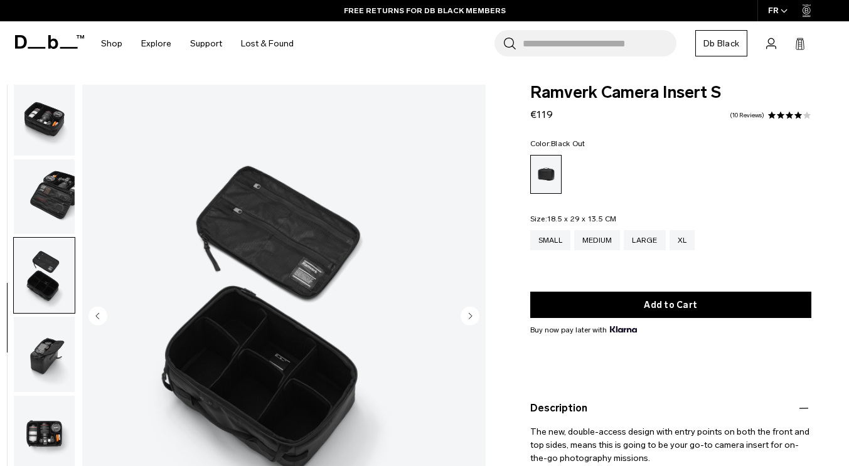
click at [75, 183] on img "button" at bounding box center [44, 196] width 61 height 75
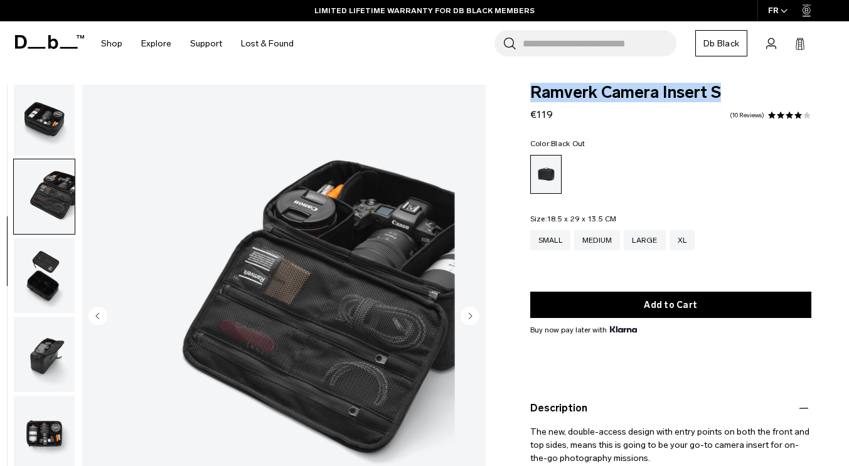
drag, startPoint x: 722, startPoint y: 95, endPoint x: 535, endPoint y: 94, distance: 187.5
click at [535, 94] on span "Ramverk Camera Insert S" at bounding box center [670, 93] width 281 height 16
copy span "Ramverk Camera Insert S"
click at [595, 236] on div "Medium" at bounding box center [597, 240] width 46 height 20
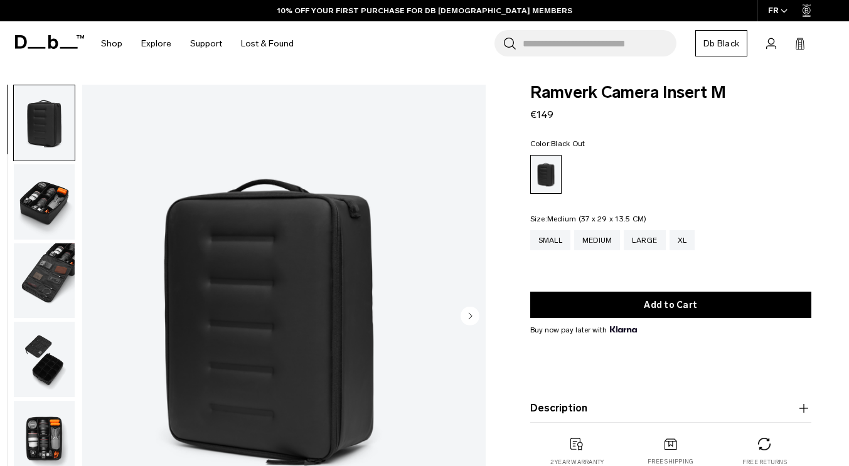
click at [595, 236] on div "Medium" at bounding box center [597, 240] width 46 height 20
click at [70, 190] on img "button" at bounding box center [44, 201] width 61 height 75
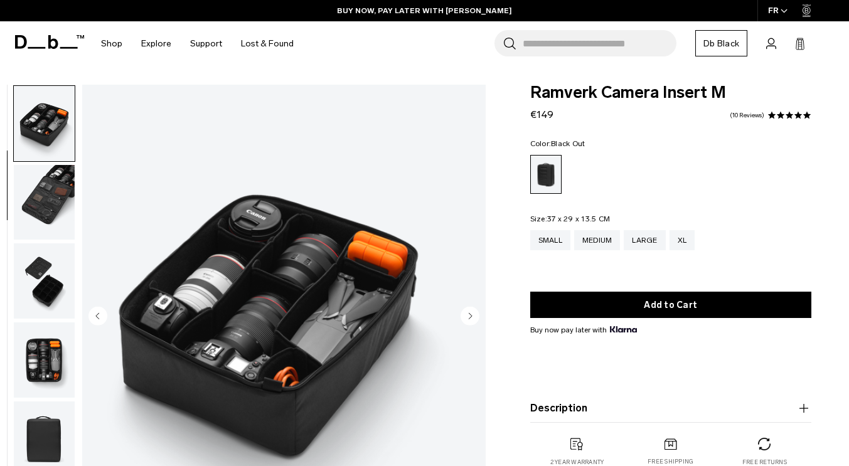
scroll to position [79, 0]
click at [75, 259] on img "button" at bounding box center [44, 280] width 61 height 75
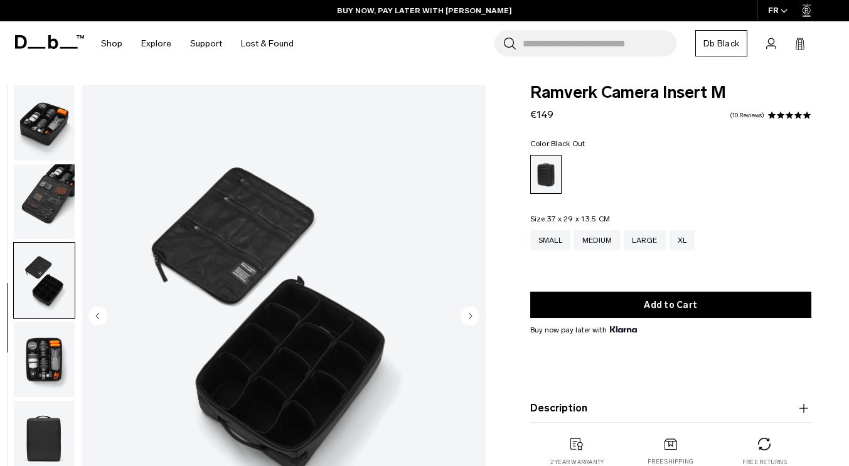
scroll to position [84, 0]
